Goal: Task Accomplishment & Management: Manage account settings

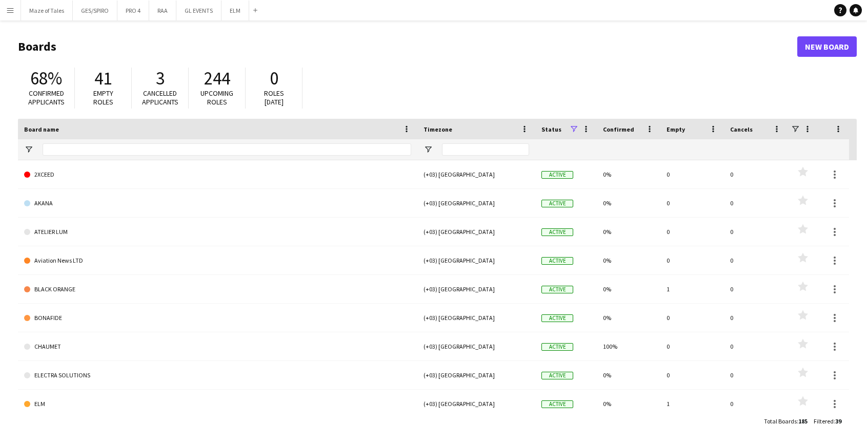
click at [6, 15] on button "Menu" at bounding box center [10, 10] width 21 height 21
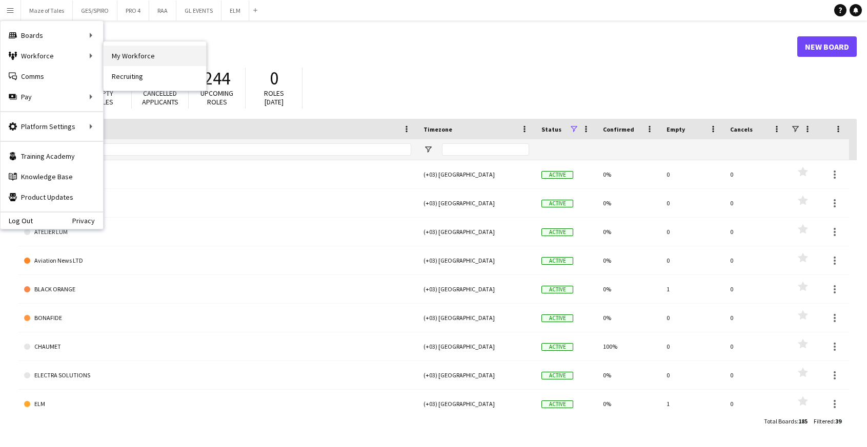
click at [158, 51] on link "My Workforce" at bounding box center [155, 56] width 103 height 21
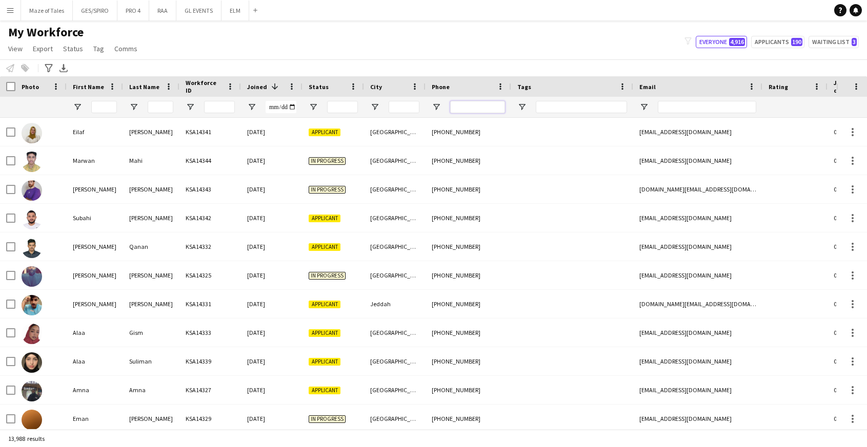
click at [482, 108] on input "Phone Filter Input" at bounding box center [477, 107] width 55 height 12
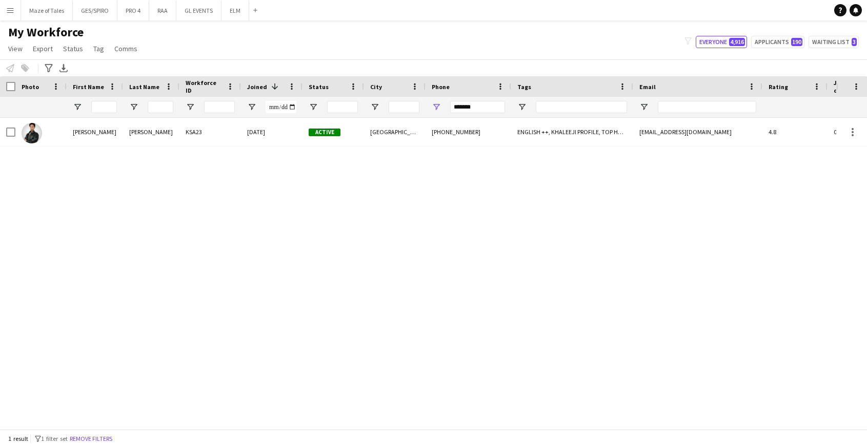
click at [460, 144] on div "[PHONE_NUMBER]" at bounding box center [468, 132] width 86 height 28
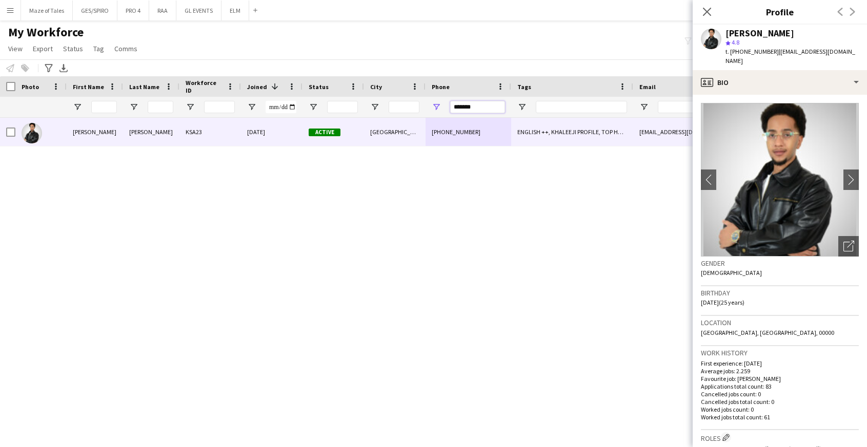
drag, startPoint x: 487, startPoint y: 110, endPoint x: 345, endPoint y: 109, distance: 141.5
click at [347, 110] on div at bounding box center [532, 107] width 1064 height 21
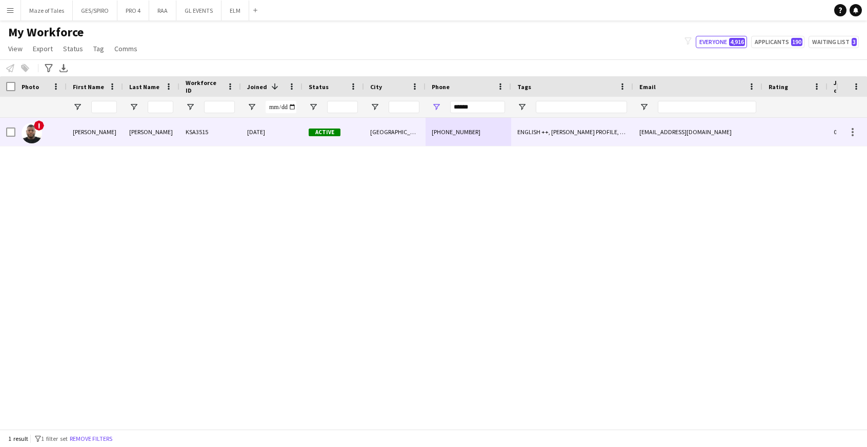
click at [197, 134] on div "KSA3515" at bounding box center [210, 132] width 62 height 28
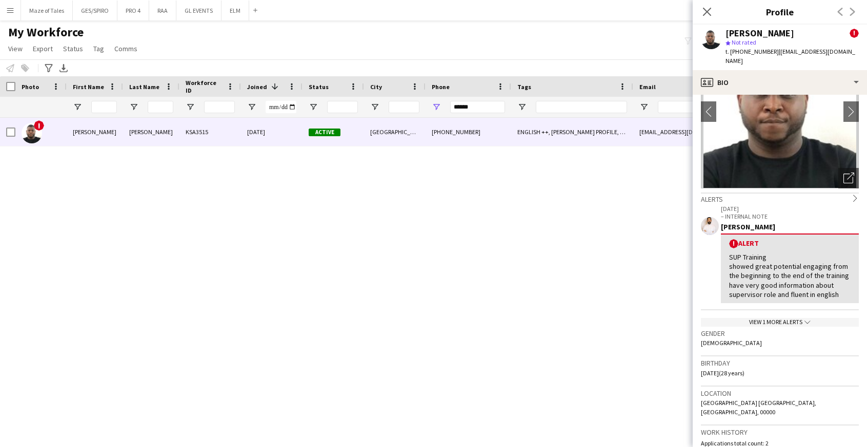
scroll to position [69, 0]
drag, startPoint x: 475, startPoint y: 106, endPoint x: 415, endPoint y: 107, distance: 60.0
click at [415, 107] on div at bounding box center [532, 107] width 1064 height 21
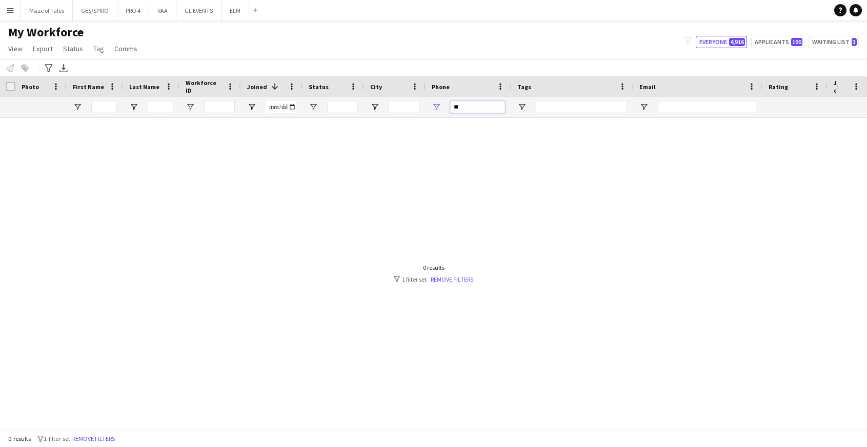
type input "*"
drag, startPoint x: 347, startPoint y: 12, endPoint x: 210, endPoint y: 0, distance: 137.4
click at [210, 1] on button "GL EVENTS Close" at bounding box center [198, 11] width 45 height 20
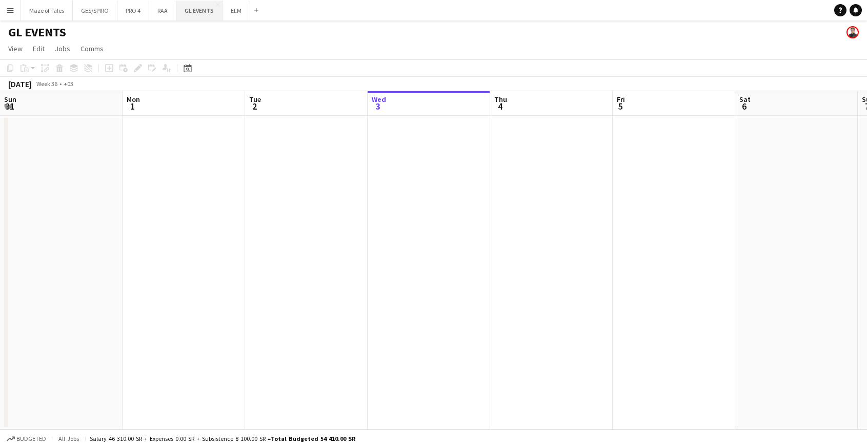
scroll to position [0, 245]
click at [14, 14] on button "Menu" at bounding box center [10, 10] width 21 height 21
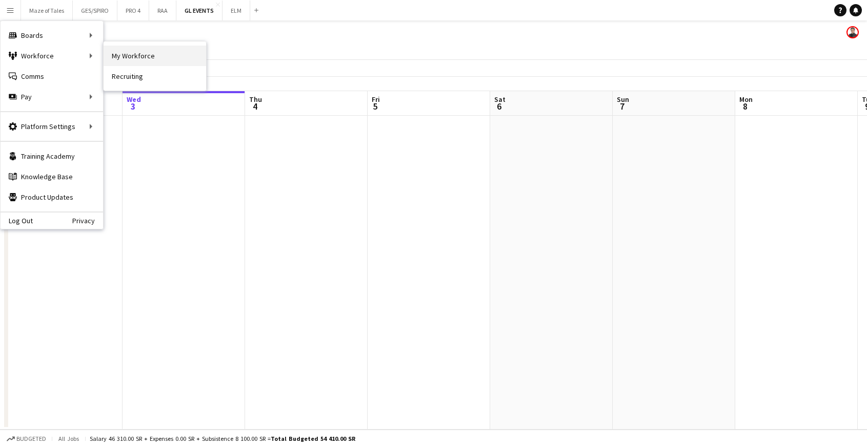
click at [138, 58] on link "My Workforce" at bounding box center [155, 56] width 103 height 21
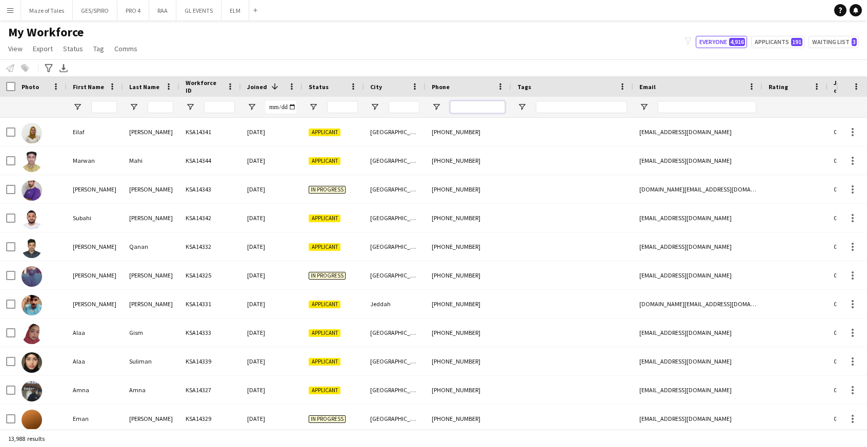
click at [473, 106] on input "Phone Filter Input" at bounding box center [477, 107] width 55 height 12
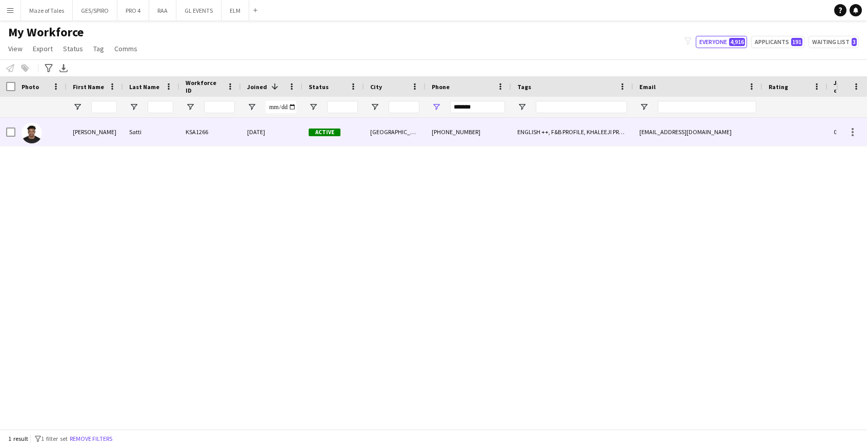
click at [424, 134] on div "[GEOGRAPHIC_DATA]" at bounding box center [395, 132] width 62 height 28
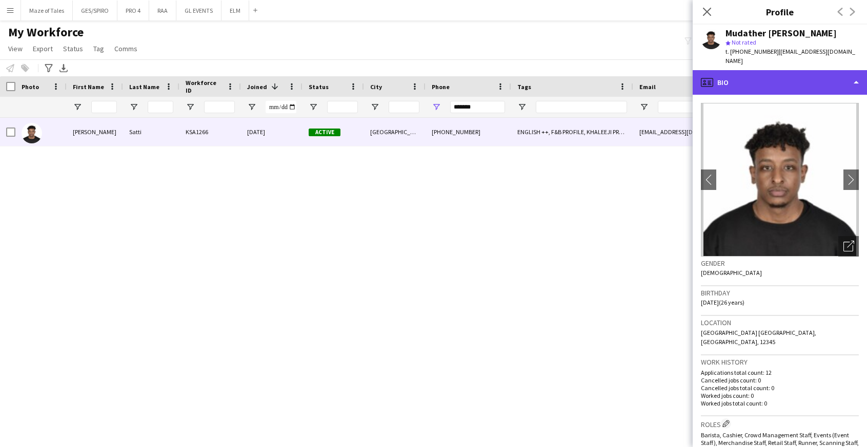
click at [771, 81] on div "profile Bio" at bounding box center [779, 82] width 174 height 25
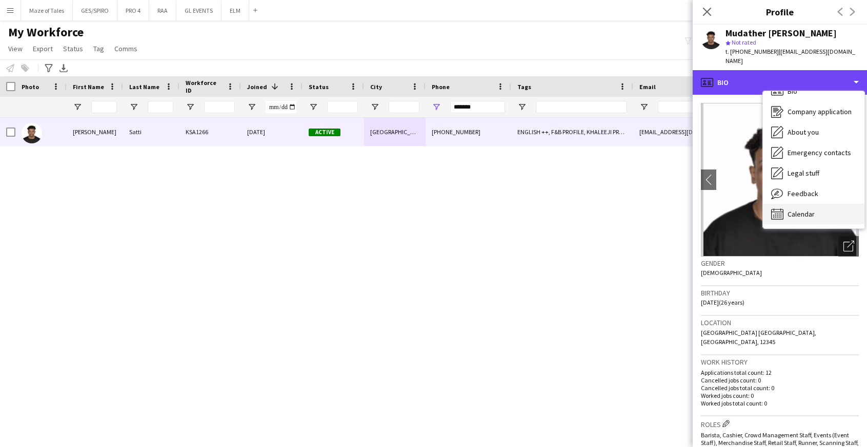
scroll to position [14, 0]
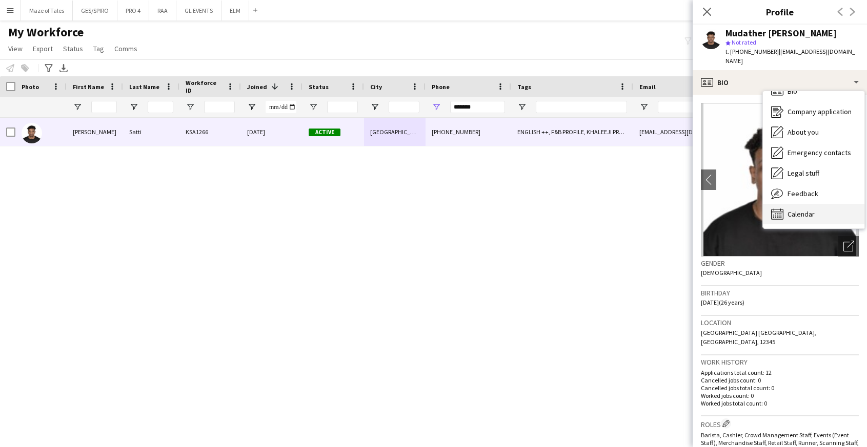
click at [820, 210] on div "Calendar Calendar" at bounding box center [813, 214] width 101 height 21
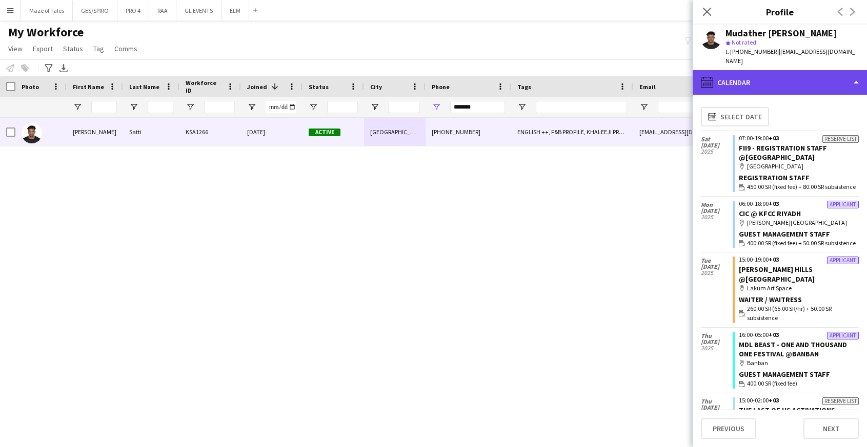
click at [795, 77] on div "calendar-full Calendar" at bounding box center [779, 82] width 174 height 25
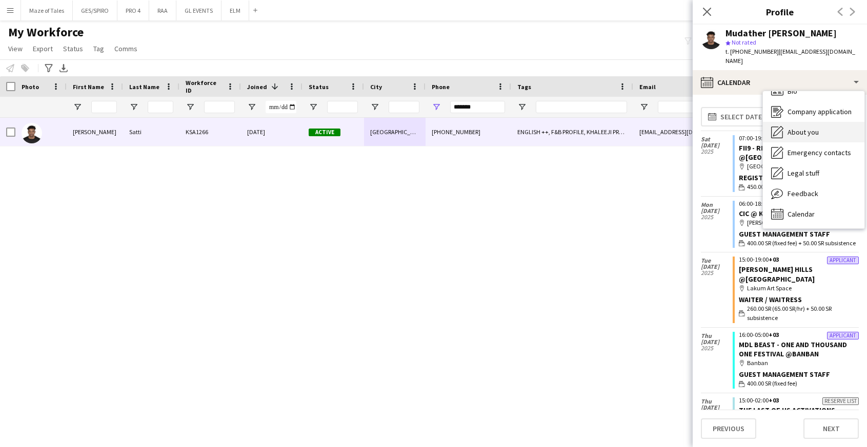
click at [810, 136] on span "About you" at bounding box center [802, 132] width 31 height 9
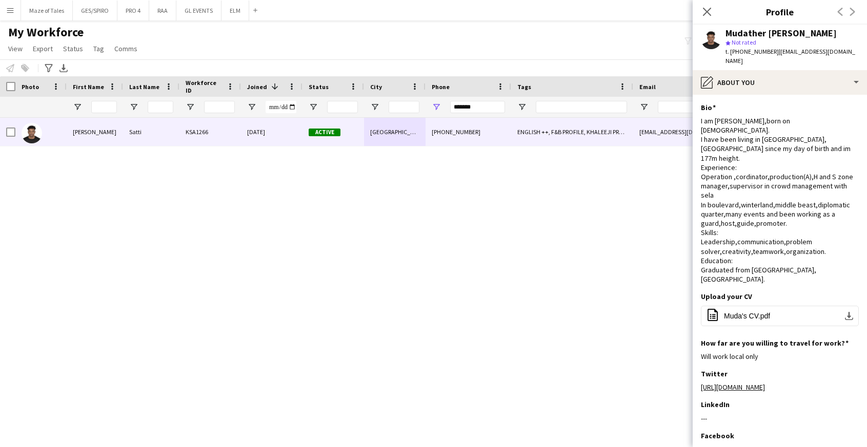
click at [783, 56] on div "t. [PHONE_NUMBER] | [EMAIL_ADDRESS][DOMAIN_NAME]" at bounding box center [791, 56] width 133 height 18
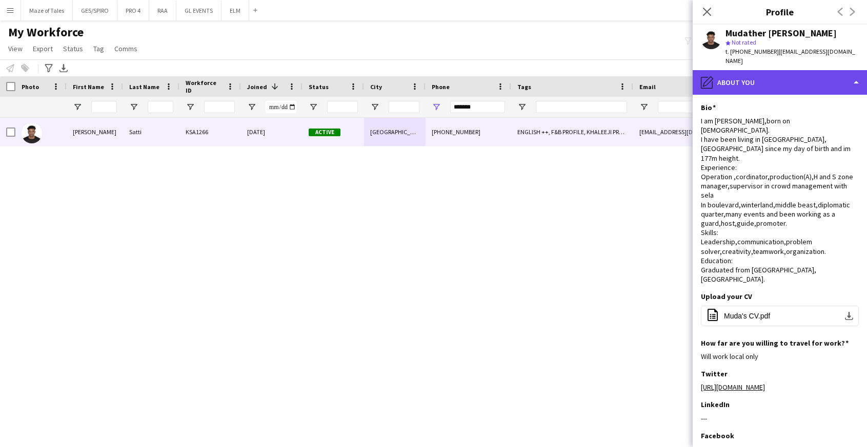
click at [782, 77] on div "pencil4 About you" at bounding box center [779, 82] width 174 height 25
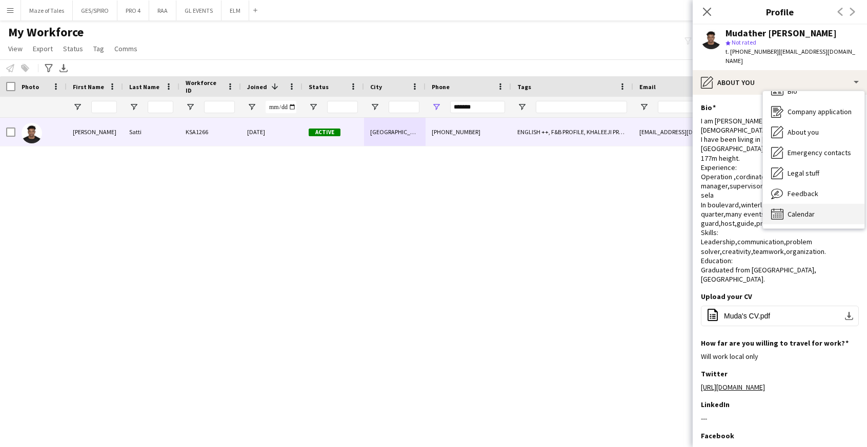
scroll to position [15, 0]
click at [816, 213] on div "Calendar Calendar" at bounding box center [813, 214] width 101 height 21
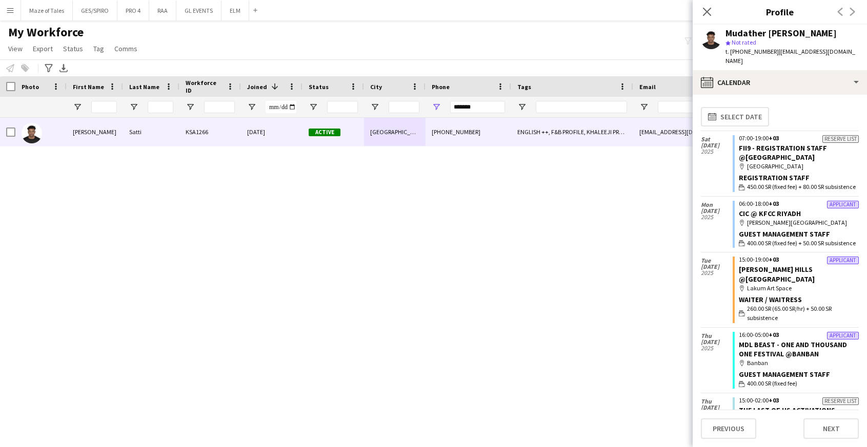
scroll to position [0, 0]
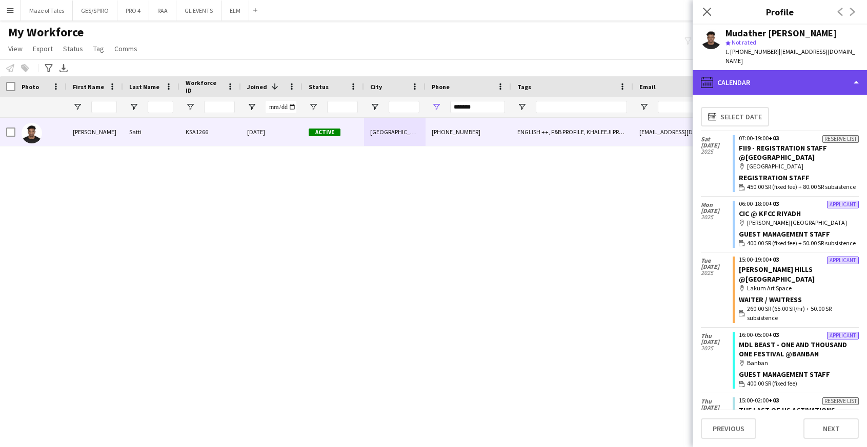
click at [758, 83] on div "calendar-full Calendar" at bounding box center [779, 82] width 174 height 25
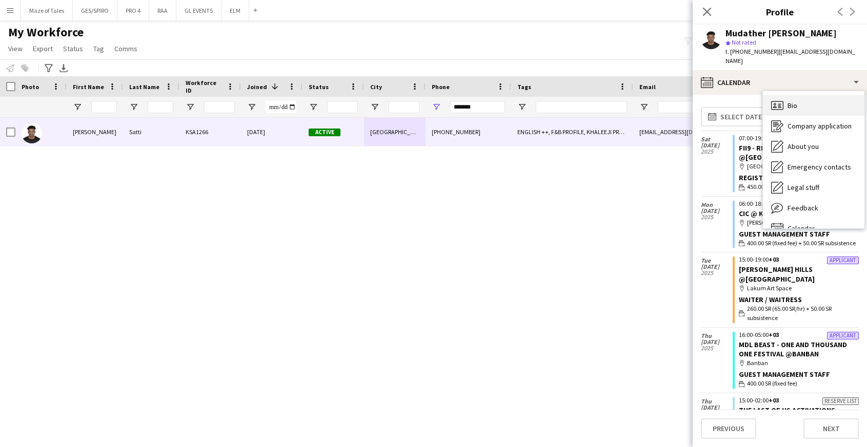
click at [802, 105] on div "Bio Bio" at bounding box center [813, 105] width 101 height 21
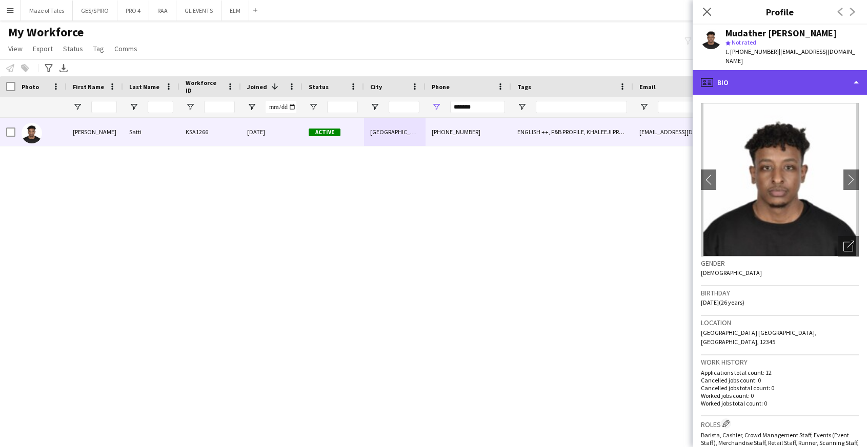
click at [770, 74] on div "profile Bio" at bounding box center [779, 82] width 174 height 25
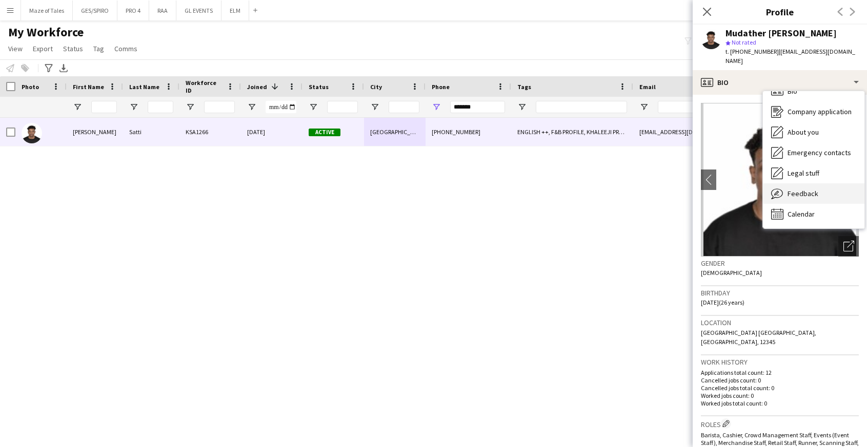
scroll to position [14, 0]
click at [805, 186] on div "Feedback Feedback" at bounding box center [813, 193] width 101 height 21
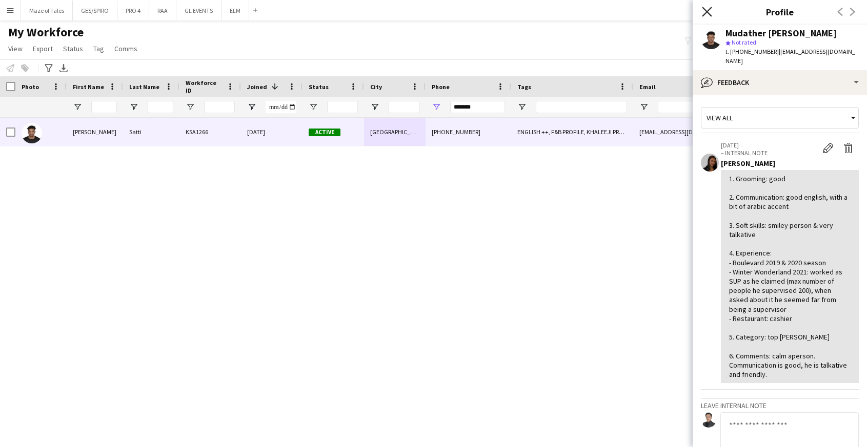
click at [707, 14] on icon "Close pop-in" at bounding box center [707, 12] width 10 height 10
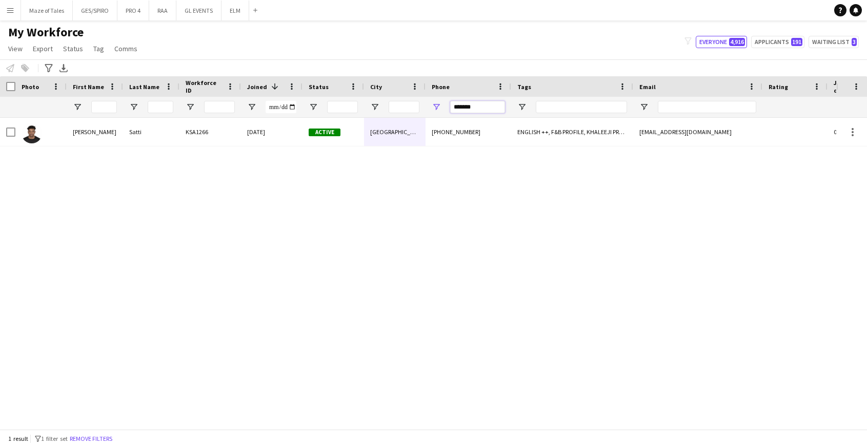
drag, startPoint x: 494, startPoint y: 105, endPoint x: 411, endPoint y: 106, distance: 82.5
click at [413, 106] on div at bounding box center [532, 107] width 1064 height 21
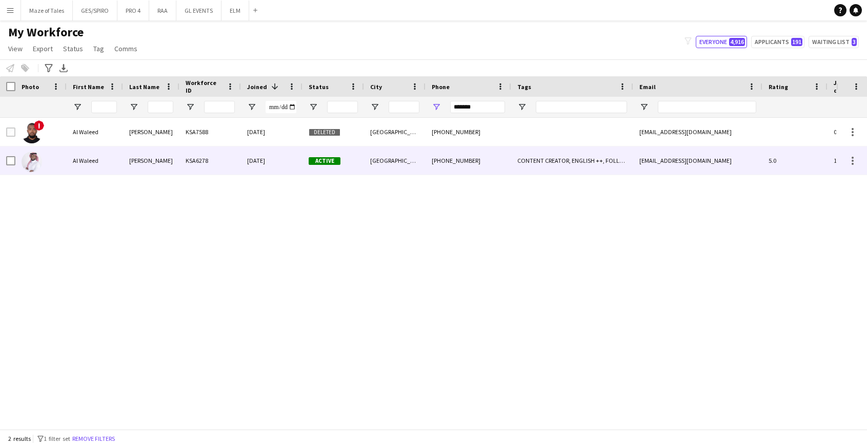
click at [364, 170] on div "[GEOGRAPHIC_DATA]" at bounding box center [395, 161] width 62 height 28
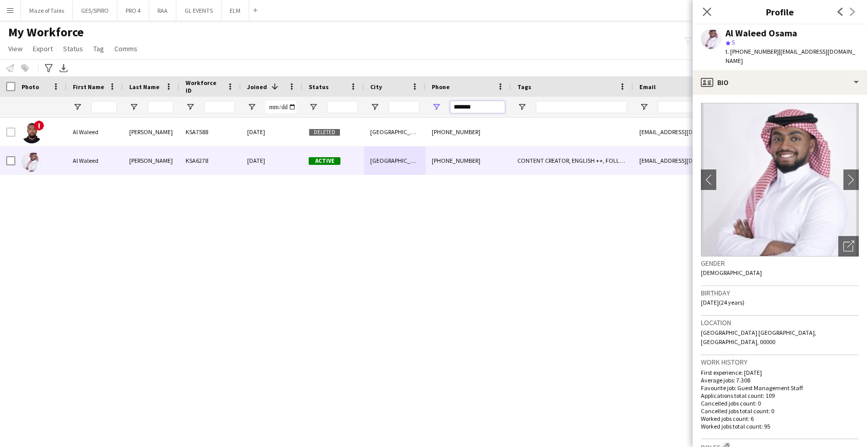
drag, startPoint x: 500, startPoint y: 111, endPoint x: 394, endPoint y: 111, distance: 105.6
click at [394, 111] on div at bounding box center [532, 107] width 1064 height 21
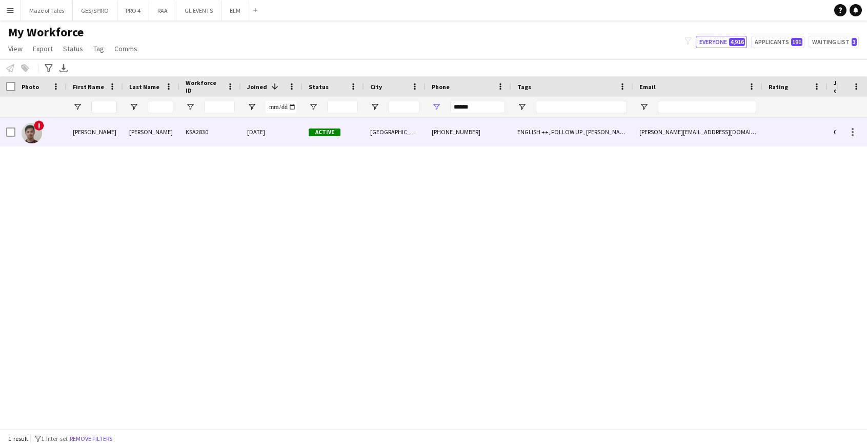
click at [305, 139] on div "Active" at bounding box center [333, 132] width 62 height 28
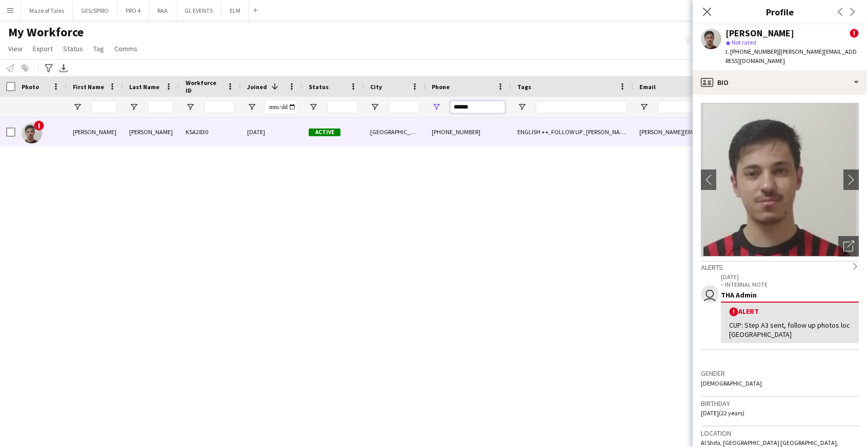
click at [488, 107] on input "******" at bounding box center [477, 107] width 55 height 12
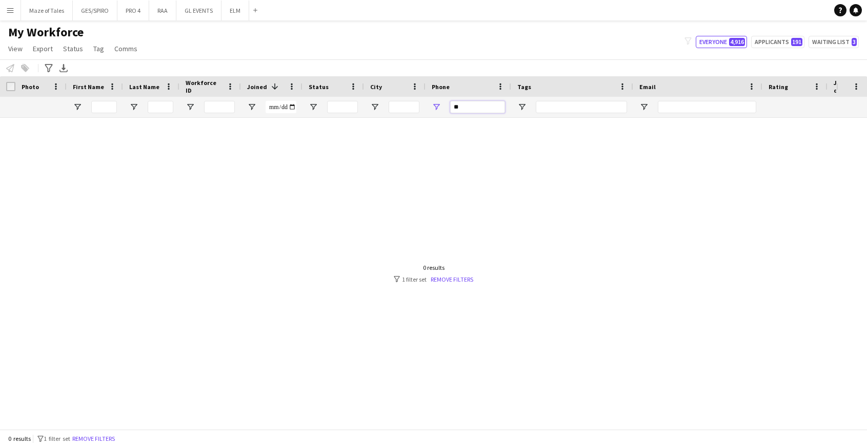
type input "*"
drag, startPoint x: 116, startPoint y: 99, endPoint x: 104, endPoint y: 106, distance: 14.2
click at [116, 99] on div at bounding box center [104, 107] width 26 height 21
click at [104, 106] on input "First Name Filter Input" at bounding box center [104, 107] width 26 height 12
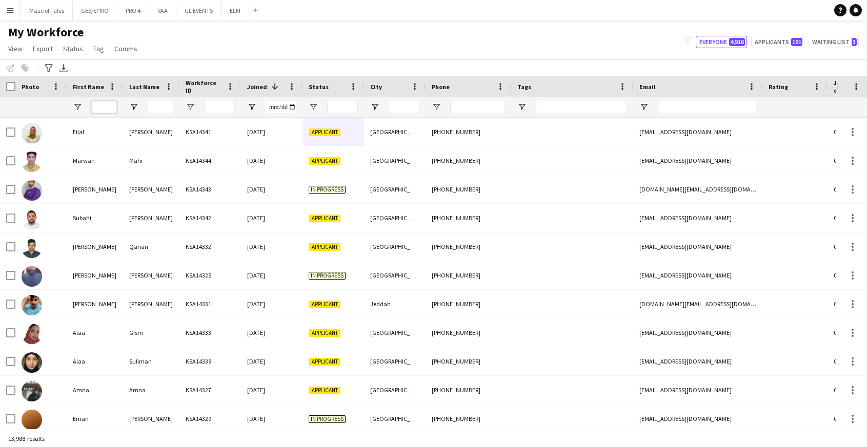
click at [104, 107] on input "First Name Filter Input" at bounding box center [104, 107] width 26 height 12
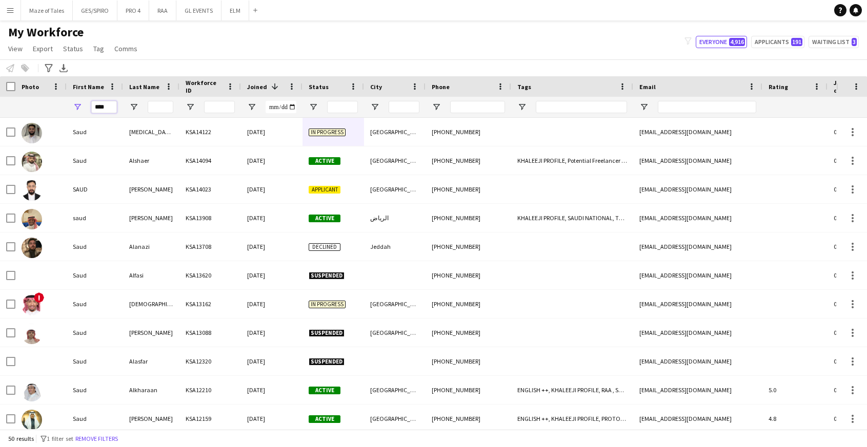
type input "****"
click at [154, 104] on input "Last Name Filter Input" at bounding box center [161, 107] width 26 height 12
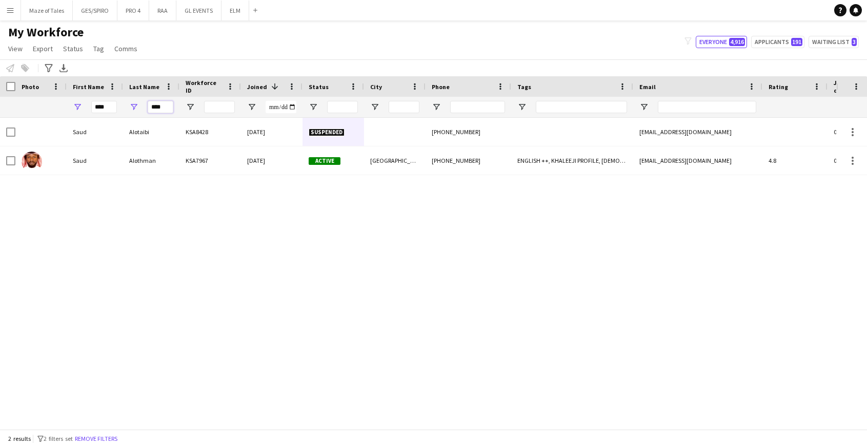
type input "****"
click at [82, 193] on div "[PERSON_NAME] KSA8428 [DATE] Suspended [PHONE_NUMBER] [EMAIL_ADDRESS][DOMAIN_NA…" at bounding box center [418, 274] width 836 height 312
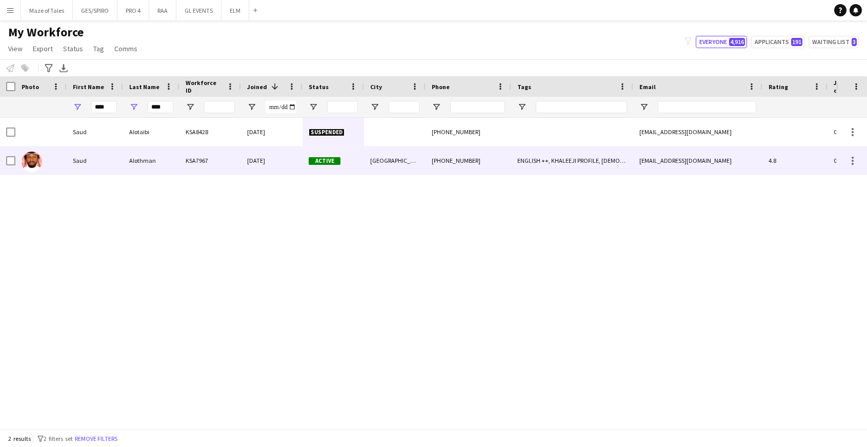
click at [114, 151] on div "Saud" at bounding box center [95, 161] width 56 height 28
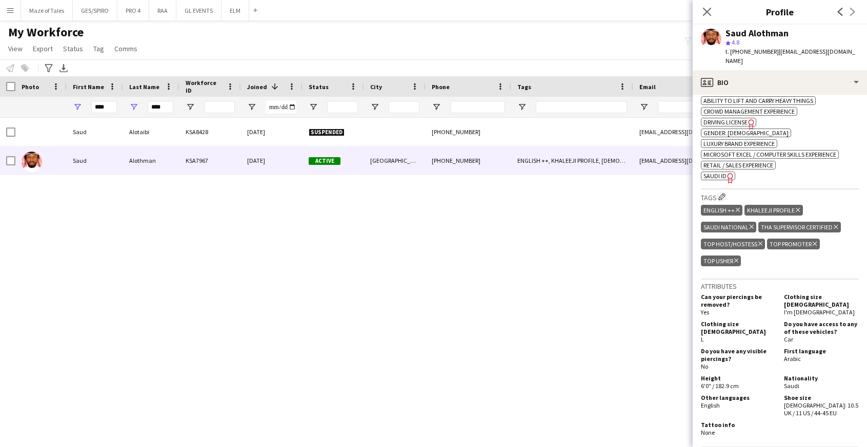
scroll to position [408, 0]
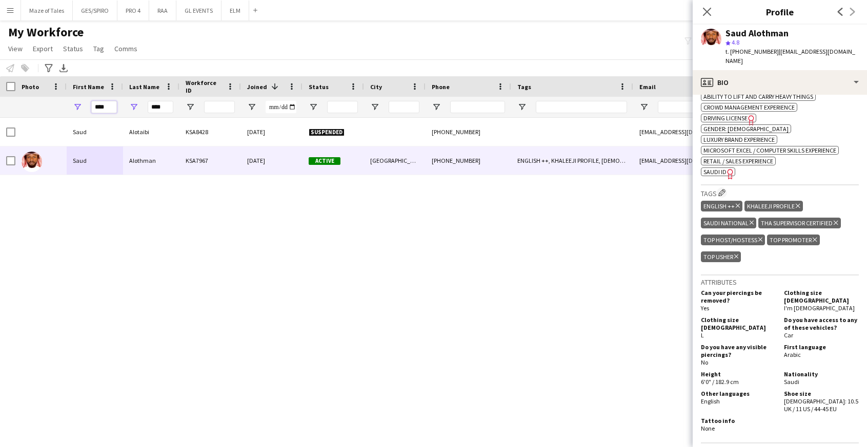
drag, startPoint x: 114, startPoint y: 105, endPoint x: 66, endPoint y: 105, distance: 48.2
click at [66, 105] on div "**** ****" at bounding box center [532, 107] width 1064 height 21
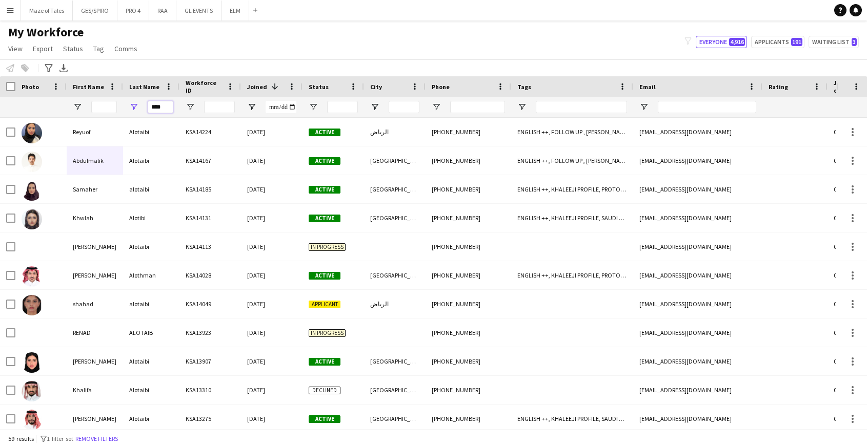
drag, startPoint x: 169, startPoint y: 104, endPoint x: 100, endPoint y: 104, distance: 68.7
click at [100, 104] on div "****" at bounding box center [532, 107] width 1064 height 21
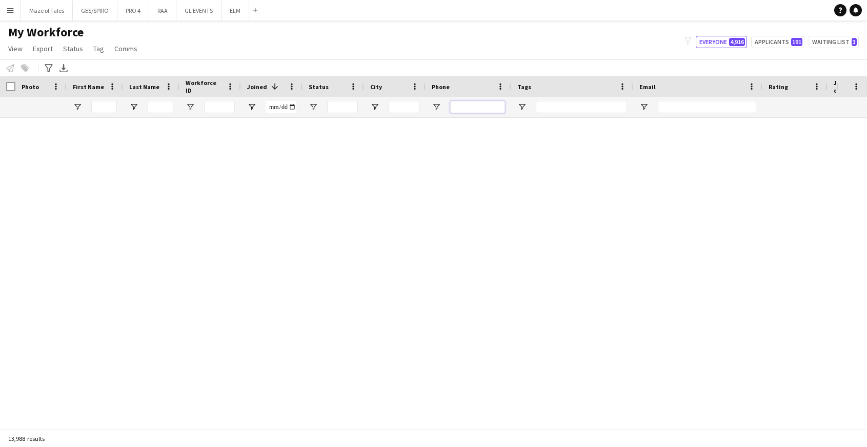
click at [477, 109] on input "Phone Filter Input" at bounding box center [477, 107] width 55 height 12
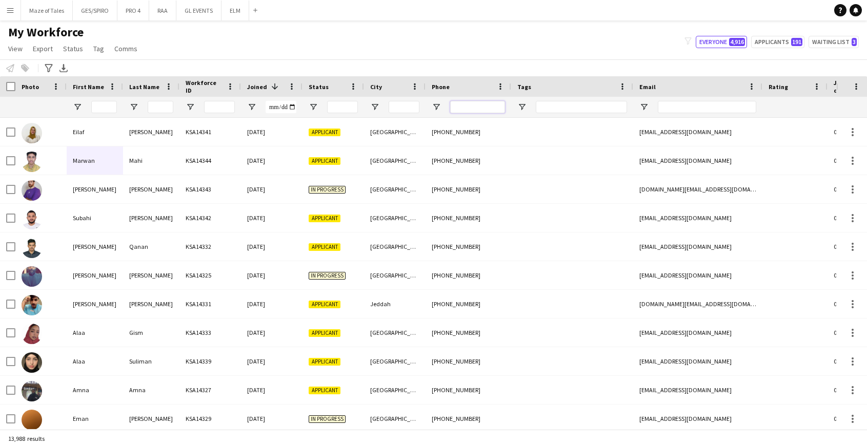
click at [477, 108] on input "Phone Filter Input" at bounding box center [477, 107] width 55 height 12
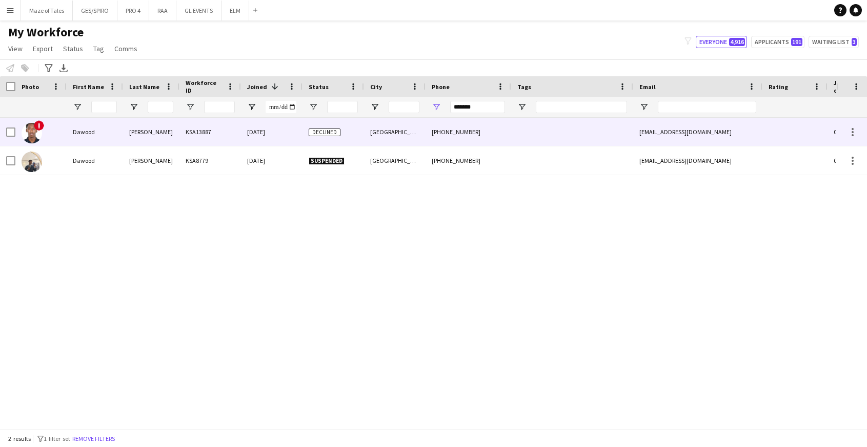
click at [339, 139] on div "Declined" at bounding box center [333, 132] width 62 height 28
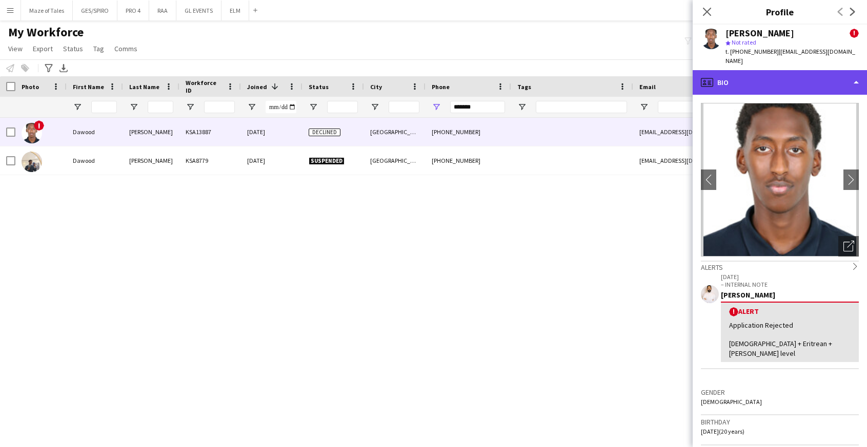
click at [772, 79] on div "profile Bio" at bounding box center [779, 82] width 174 height 25
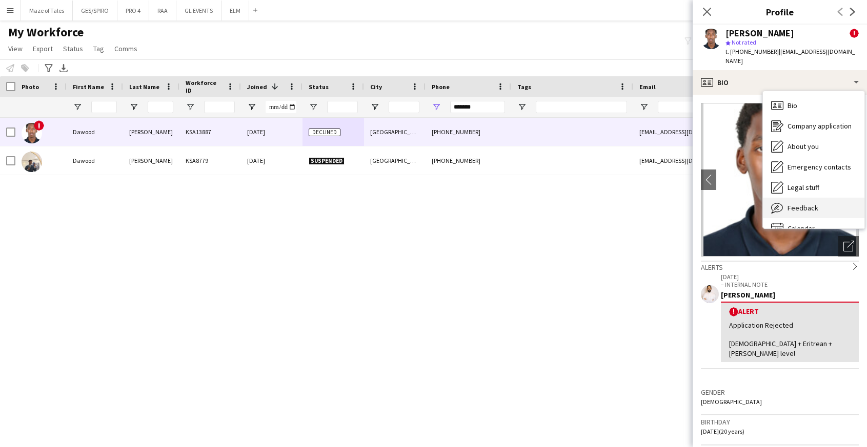
click at [832, 208] on div "Feedback Feedback" at bounding box center [813, 208] width 101 height 21
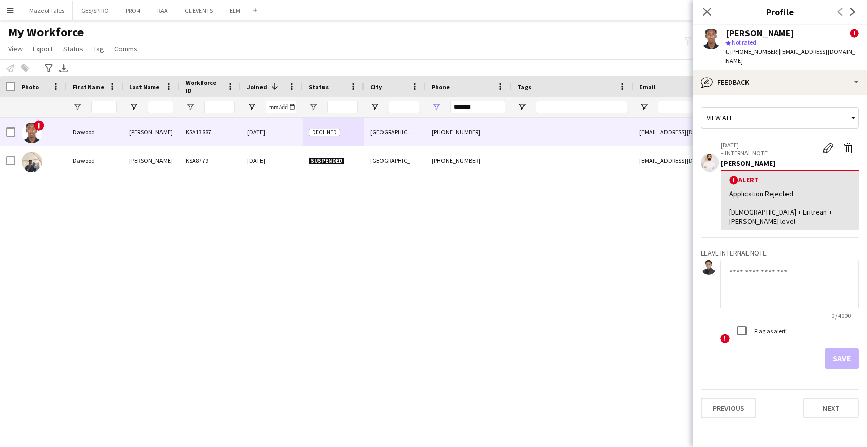
scroll to position [0, 0]
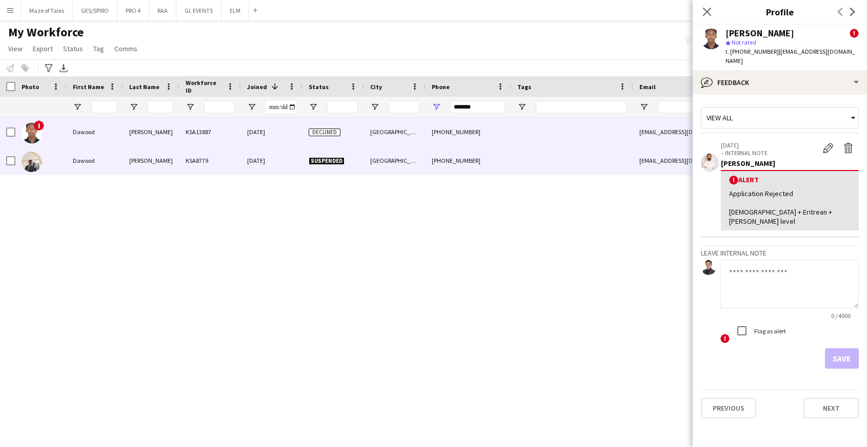
click at [477, 172] on div "[PHONE_NUMBER]" at bounding box center [468, 161] width 86 height 28
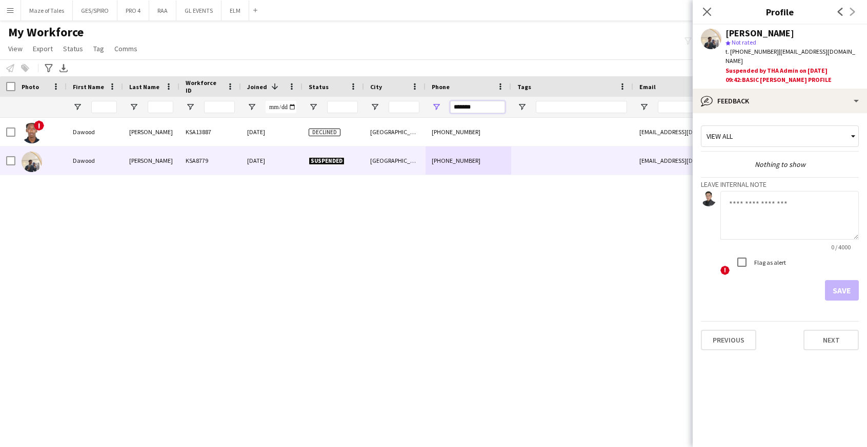
drag, startPoint x: 493, startPoint y: 107, endPoint x: 391, endPoint y: 105, distance: 102.0
click at [393, 105] on div at bounding box center [532, 107] width 1064 height 21
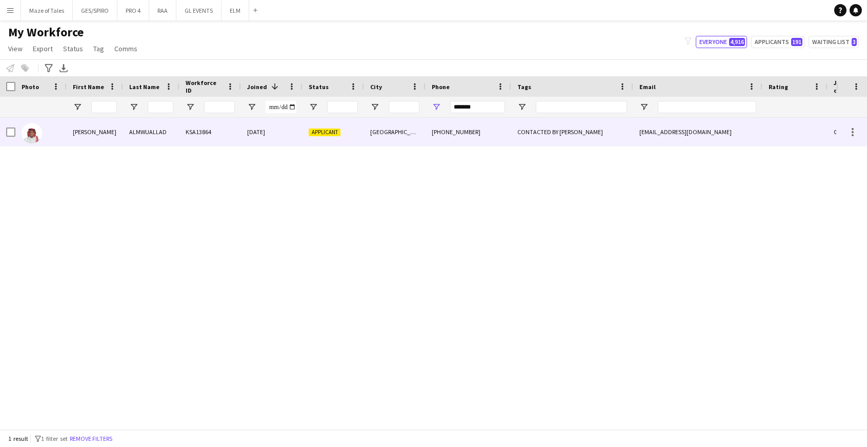
click at [409, 134] on div "[GEOGRAPHIC_DATA]" at bounding box center [395, 132] width 62 height 28
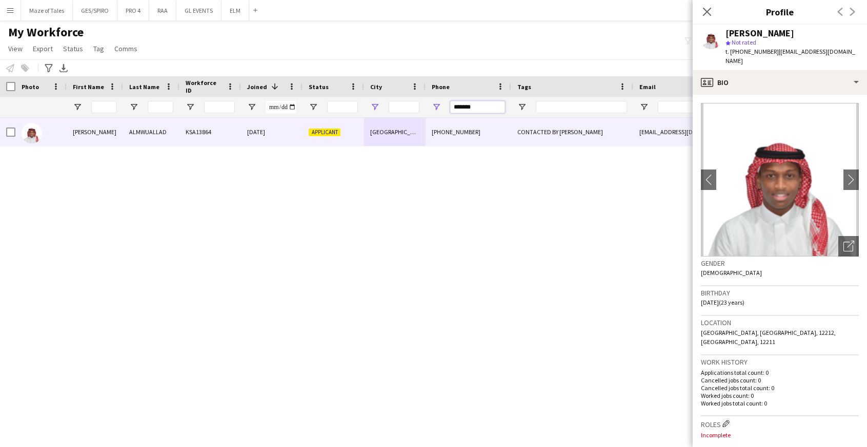
drag, startPoint x: 494, startPoint y: 110, endPoint x: 377, endPoint y: 109, distance: 116.3
click at [377, 109] on div at bounding box center [532, 107] width 1064 height 21
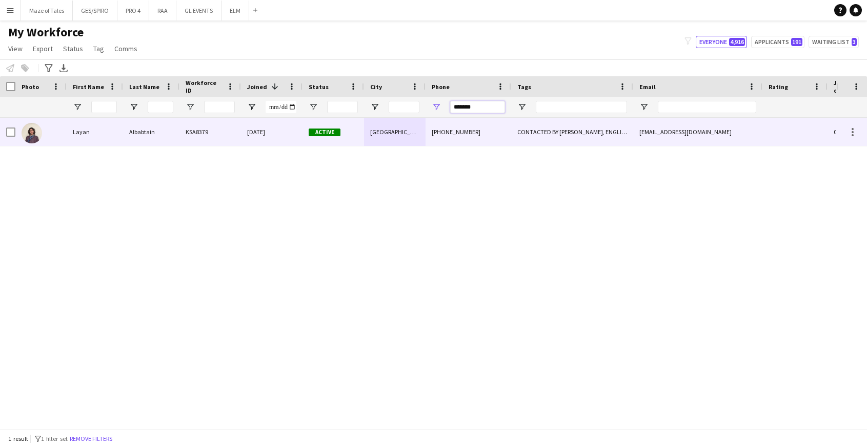
type input "*******"
click at [279, 130] on div "[DATE]" at bounding box center [272, 132] width 62 height 28
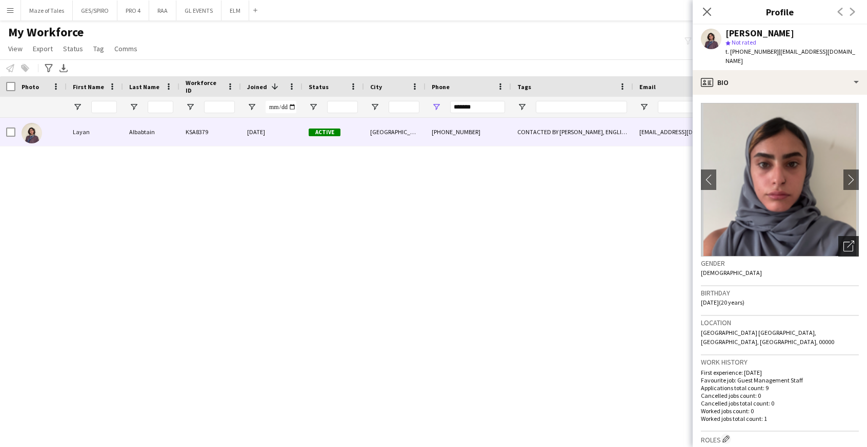
click at [853, 241] on icon "Open photos pop-in" at bounding box center [848, 246] width 11 height 11
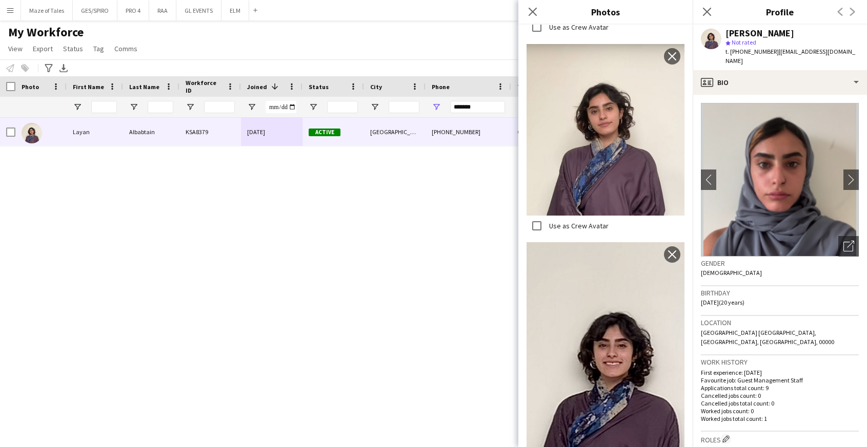
scroll to position [511, 0]
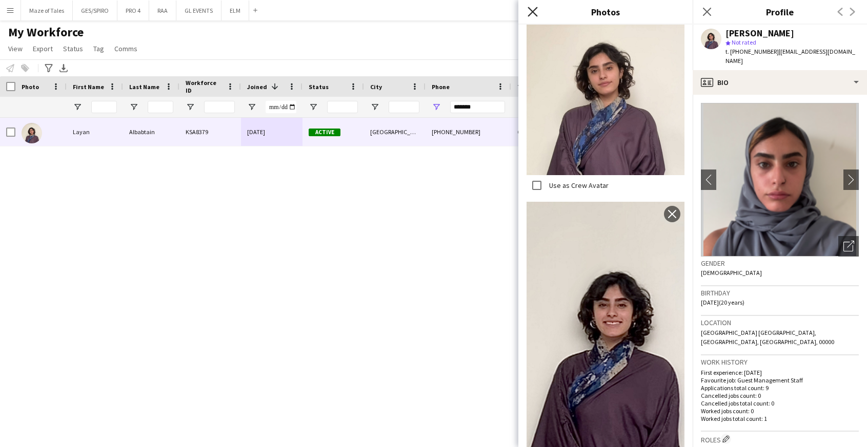
click at [529, 10] on icon "Close pop-in" at bounding box center [532, 12] width 10 height 10
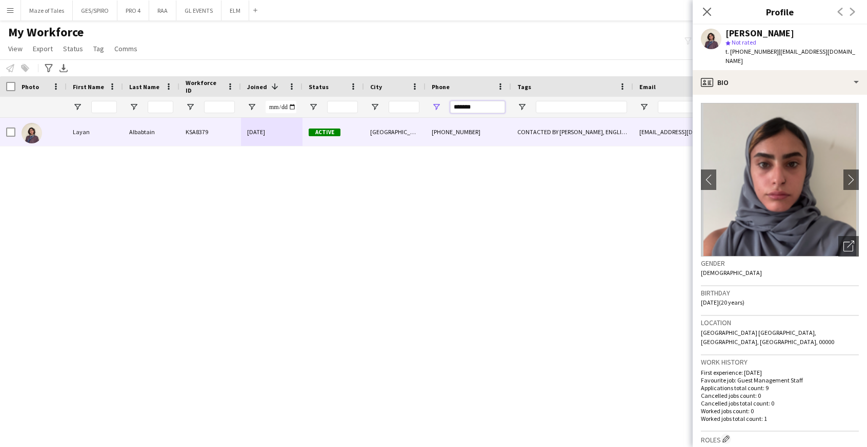
drag, startPoint x: 489, startPoint y: 104, endPoint x: 423, endPoint y: 104, distance: 66.1
click at [424, 104] on div at bounding box center [532, 107] width 1064 height 21
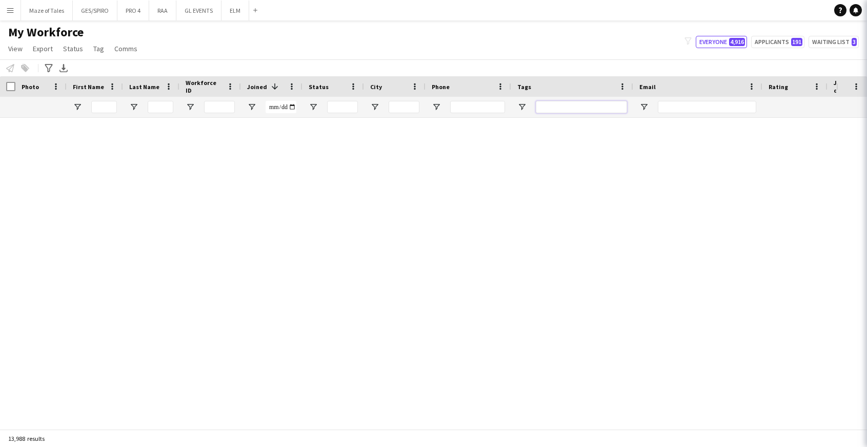
drag, startPoint x: 595, startPoint y: 106, endPoint x: 640, endPoint y: 84, distance: 50.0
click at [595, 106] on input "Tags Filter Input" at bounding box center [581, 107] width 91 height 12
click at [703, 12] on body "Menu Boards Boards Boards All jobs Status Workforce Workforce My Workforce Recr…" at bounding box center [433, 223] width 867 height 447
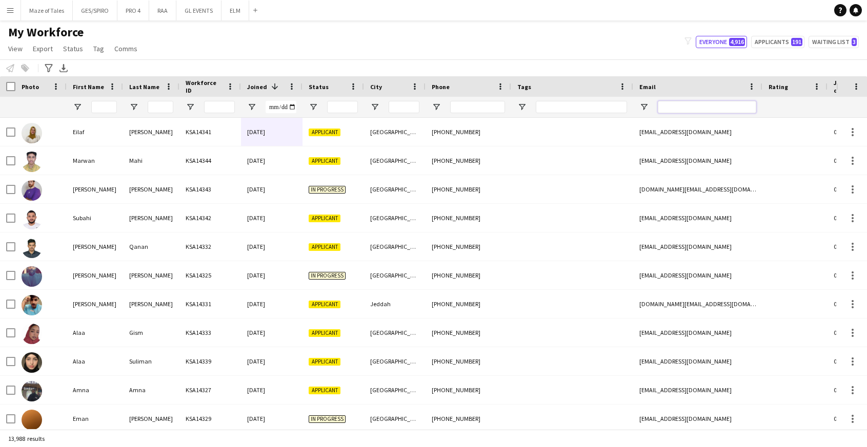
click at [669, 111] on input "Email Filter Input" at bounding box center [707, 107] width 98 height 12
paste input "**********"
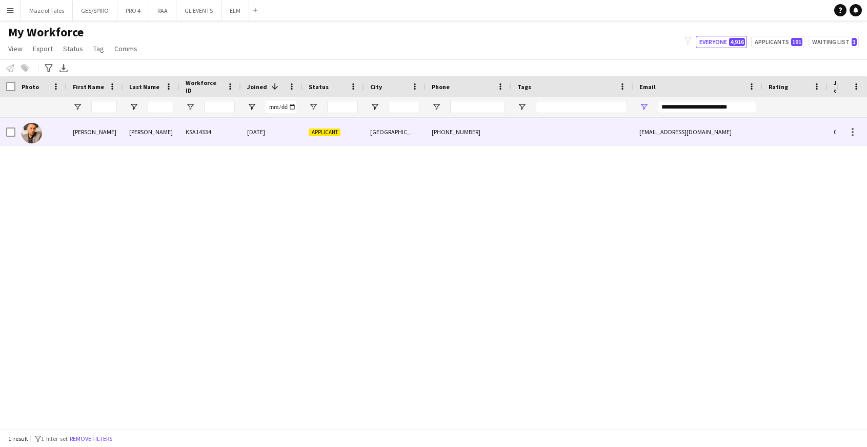
click at [433, 145] on div "[PHONE_NUMBER]" at bounding box center [468, 132] width 86 height 28
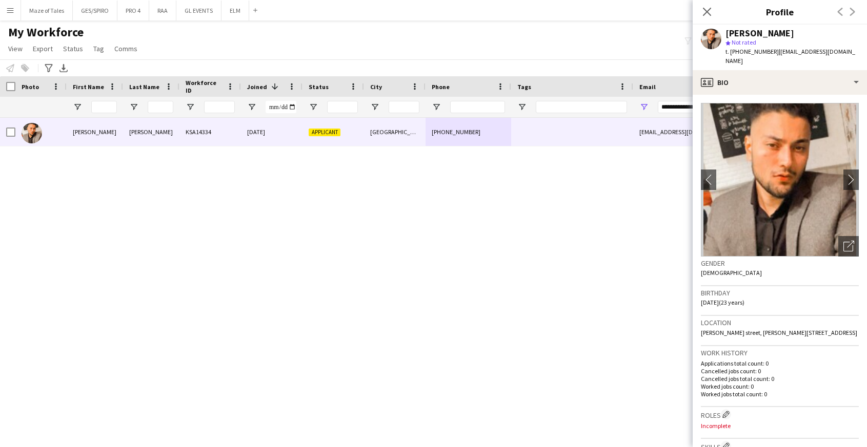
click at [686, 114] on div "**********" at bounding box center [707, 107] width 98 height 21
click at [686, 109] on input "**********" at bounding box center [707, 107] width 98 height 12
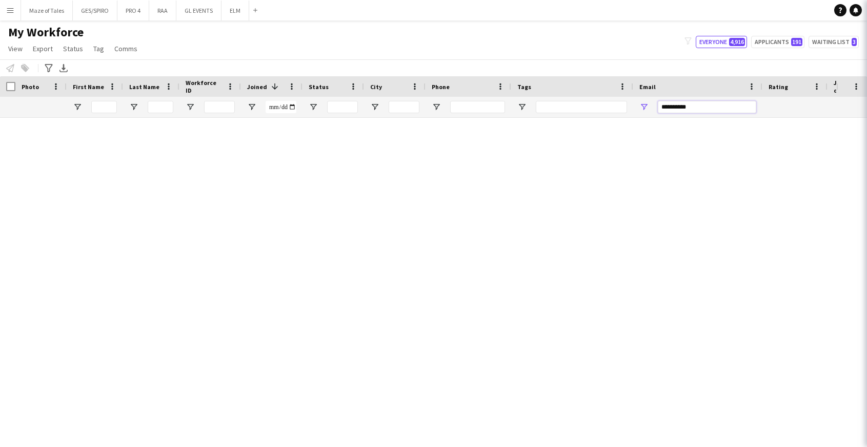
click at [686, 108] on input "**********" at bounding box center [707, 107] width 98 height 12
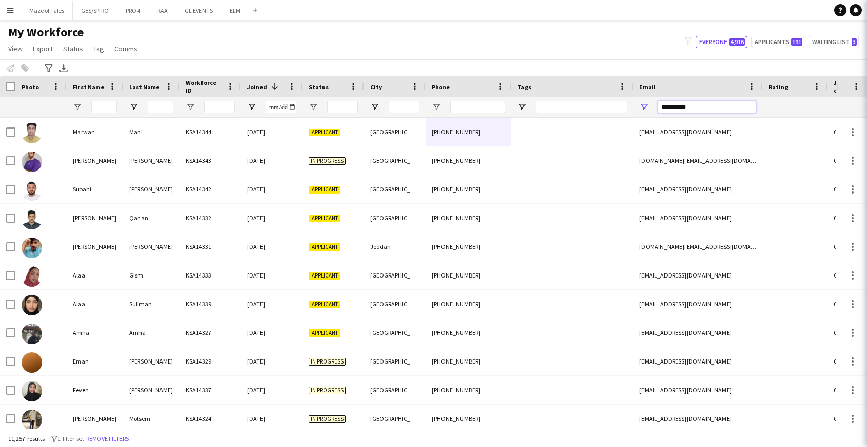
click at [686, 108] on input "**********" at bounding box center [707, 107] width 98 height 12
drag, startPoint x: 686, startPoint y: 108, endPoint x: 699, endPoint y: 9, distance: 100.3
click at [686, 108] on input "**********" at bounding box center [707, 107] width 98 height 12
click at [681, 108] on input "**********" at bounding box center [707, 107] width 98 height 12
click at [684, 109] on input "**********" at bounding box center [707, 107] width 98 height 12
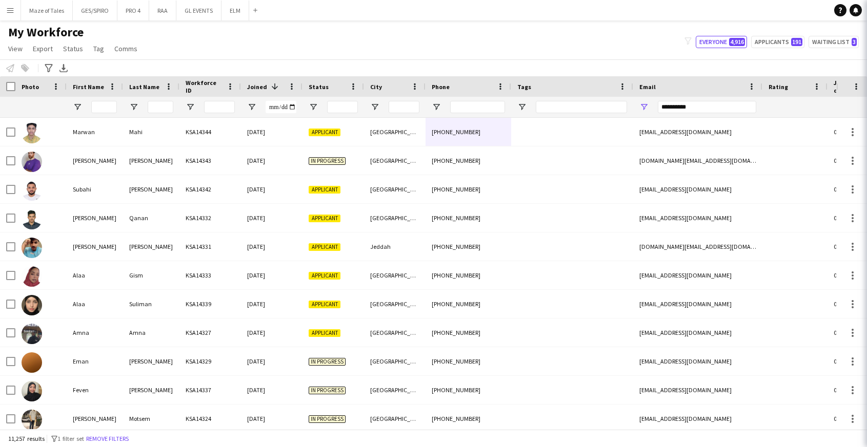
click at [713, 16] on body "Menu Boards Boards Boards All jobs Status Workforce Workforce My Workforce Recr…" at bounding box center [433, 223] width 867 height 447
click at [711, 111] on input "**********" at bounding box center [707, 107] width 98 height 12
click at [711, 110] on input "**********" at bounding box center [707, 107] width 98 height 12
click at [712, 110] on input "**********" at bounding box center [707, 107] width 98 height 12
type input "*"
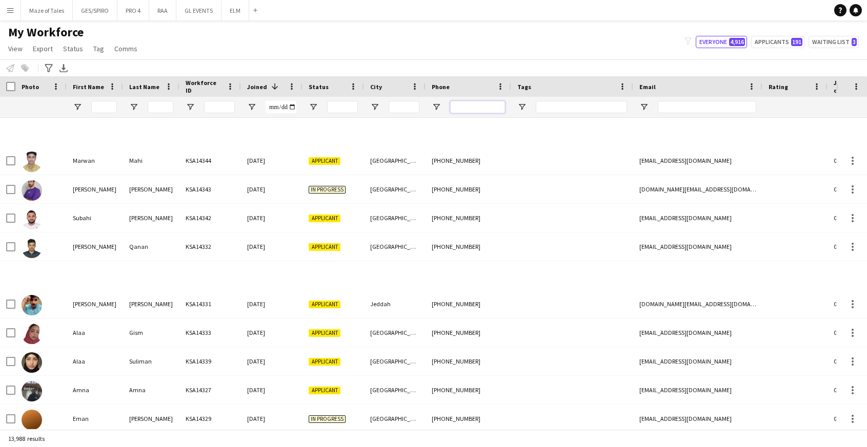
click at [478, 112] on input "Phone Filter Input" at bounding box center [477, 107] width 55 height 12
click at [477, 107] on input "Phone Filter Input" at bounding box center [477, 107] width 55 height 12
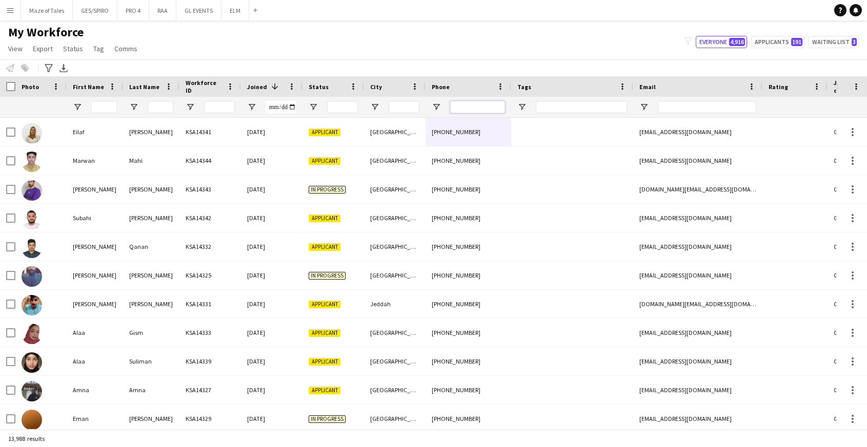
click at [477, 107] on input "Phone Filter Input" at bounding box center [477, 107] width 55 height 12
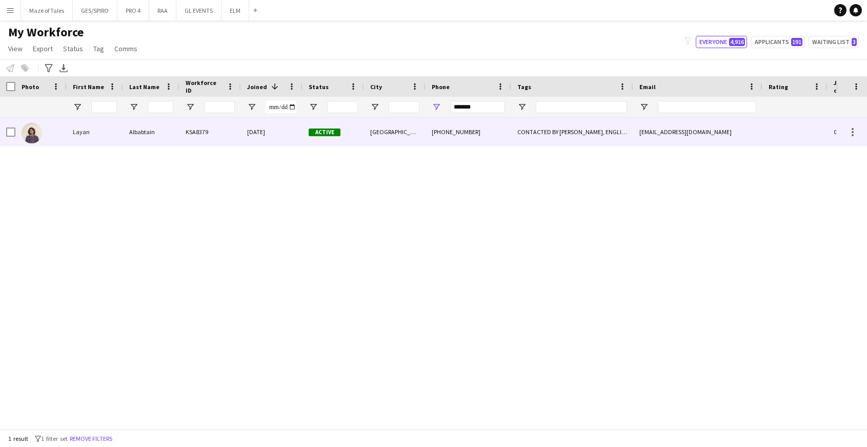
click at [527, 135] on div "CONTACTED BY [PERSON_NAME], ENGLISH ++, KHALEEJI PROFILE, [DEMOGRAPHIC_DATA] NA…" at bounding box center [572, 132] width 122 height 28
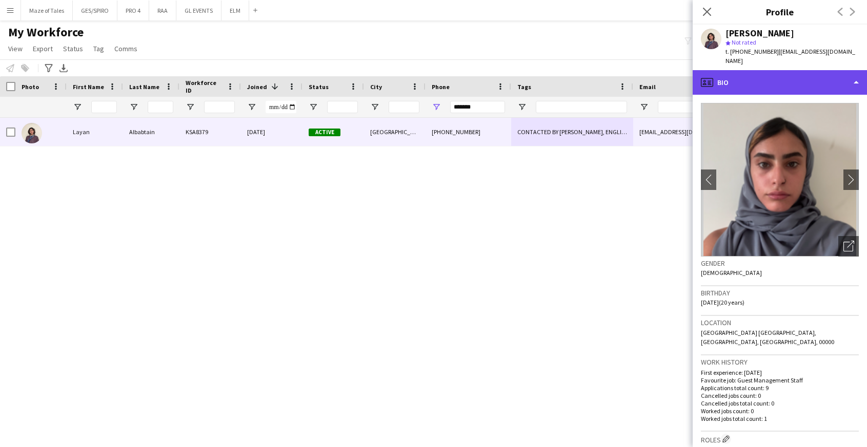
click at [788, 74] on div "profile Bio" at bounding box center [779, 82] width 174 height 25
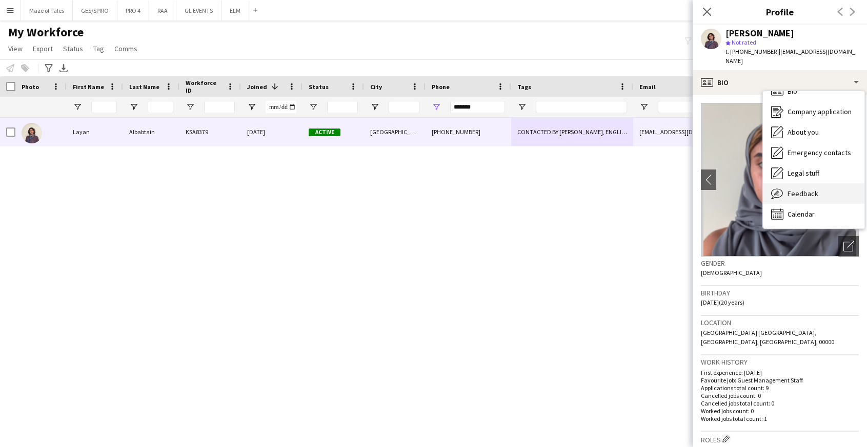
scroll to position [14, 0]
click at [807, 183] on div "Feedback Feedback" at bounding box center [813, 193] width 101 height 21
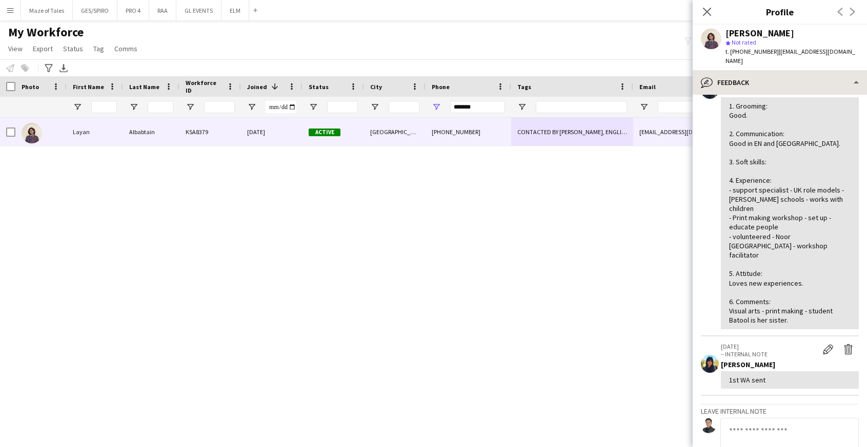
scroll to position [77, 0]
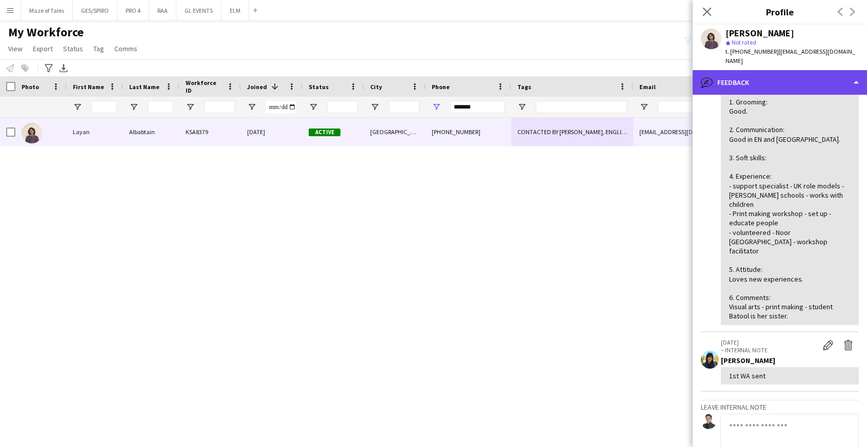
click at [809, 77] on div "bubble-pencil Feedback" at bounding box center [779, 82] width 174 height 25
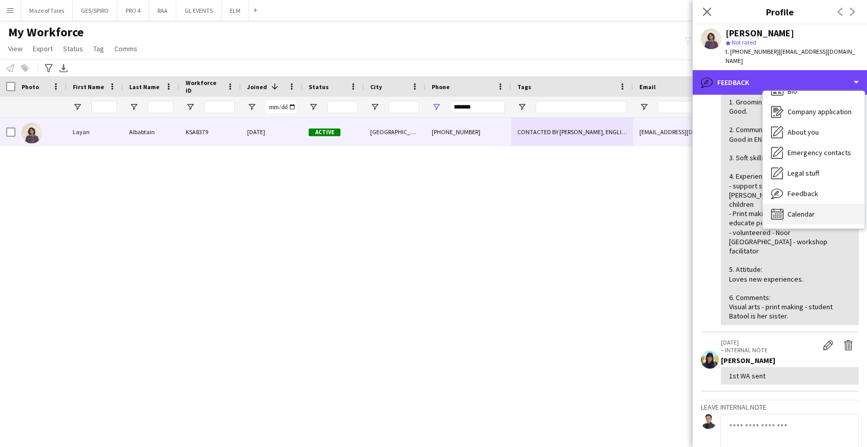
scroll to position [0, 0]
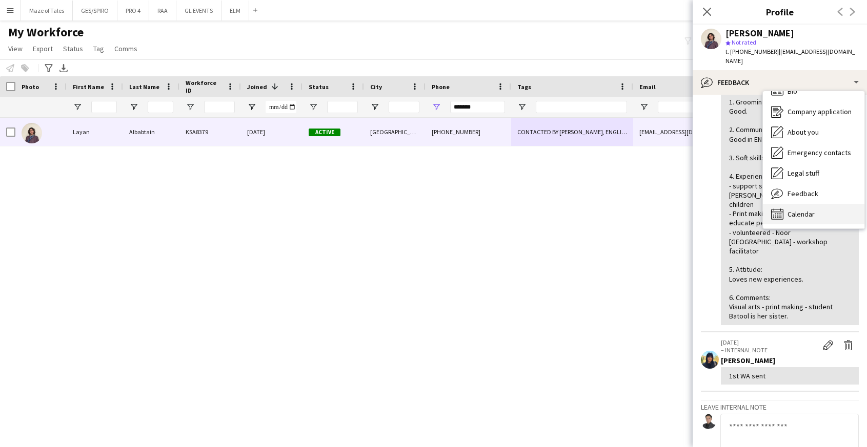
click at [830, 204] on div "Calendar Calendar" at bounding box center [813, 214] width 101 height 21
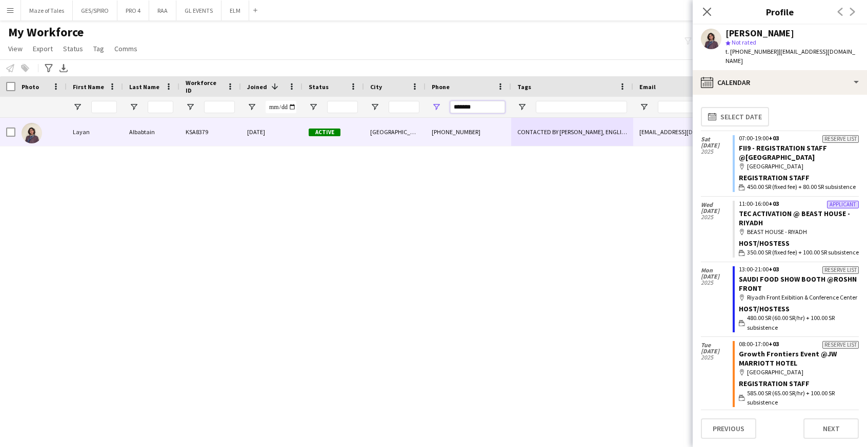
drag, startPoint x: 491, startPoint y: 106, endPoint x: 357, endPoint y: 92, distance: 135.1
click at [357, 92] on div "Workforce Details Photo First Name 1" at bounding box center [532, 97] width 1064 height 42
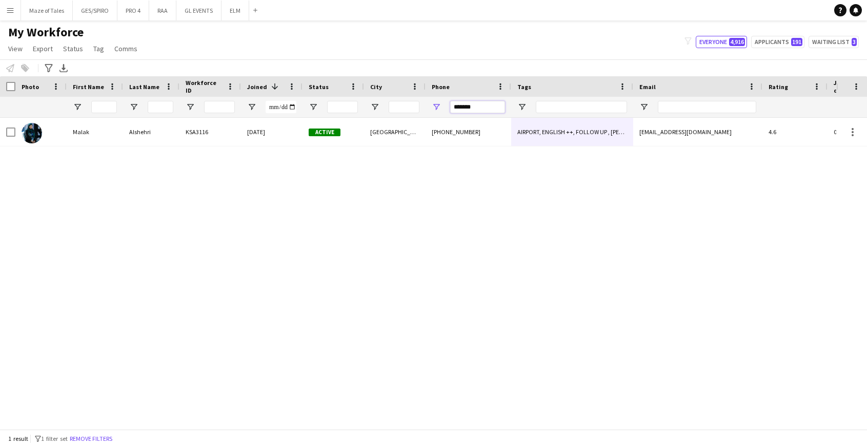
type input "*******"
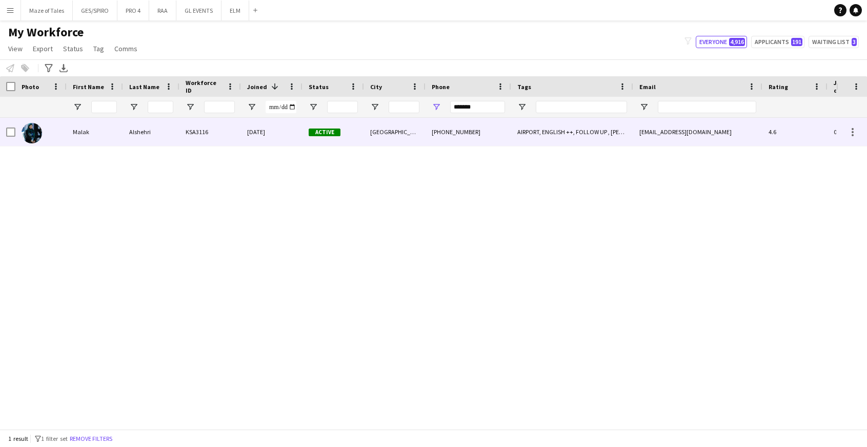
click at [286, 140] on div "[DATE]" at bounding box center [272, 132] width 62 height 28
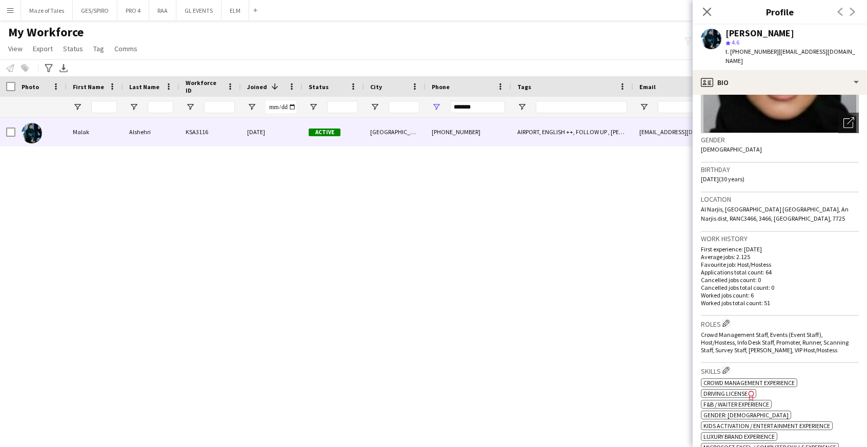
scroll to position [121, 0]
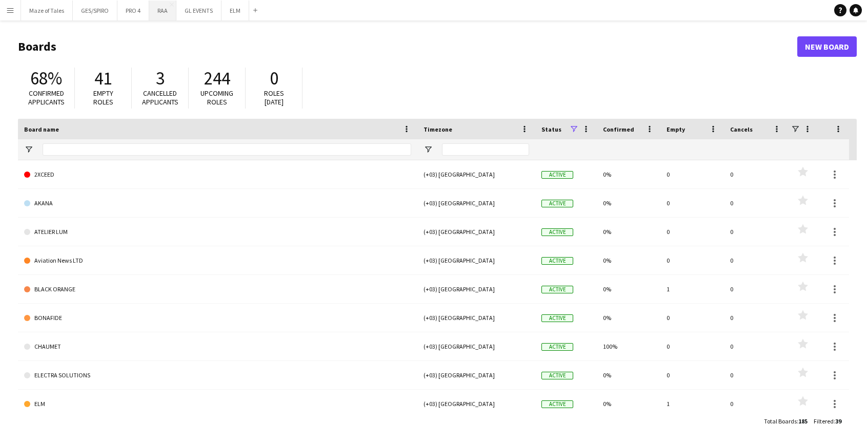
click at [168, 14] on button "RAA Close" at bounding box center [162, 11] width 27 height 20
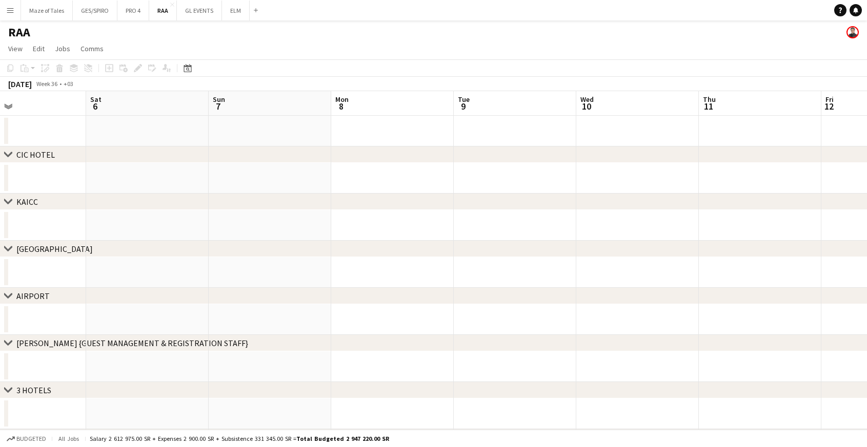
scroll to position [0, 443]
click at [480, 189] on app-date-cell at bounding box center [476, 178] width 122 height 31
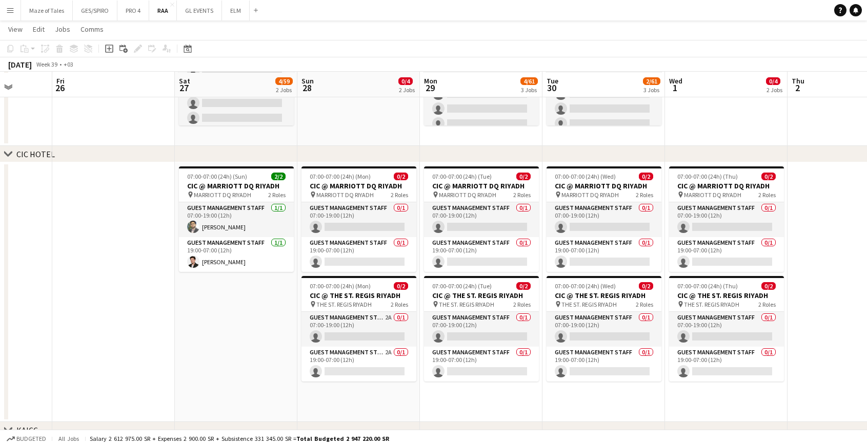
scroll to position [148, 0]
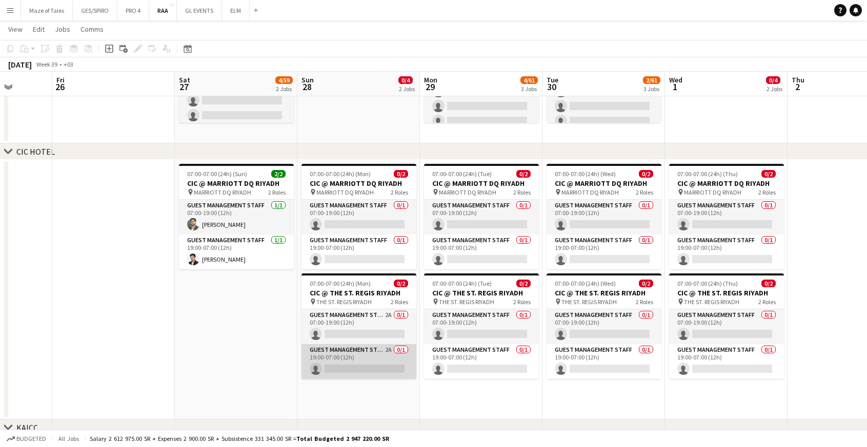
click at [370, 365] on app-card-role "Guest Management Staff 2A 0/1 19:00-07:00 (12h) single-neutral-actions" at bounding box center [358, 361] width 115 height 35
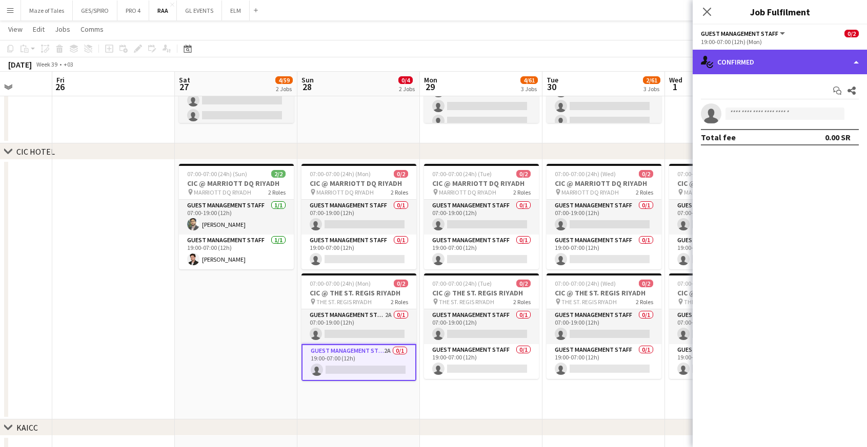
click at [810, 65] on div "single-neutral-actions-check-2 Confirmed" at bounding box center [779, 62] width 174 height 25
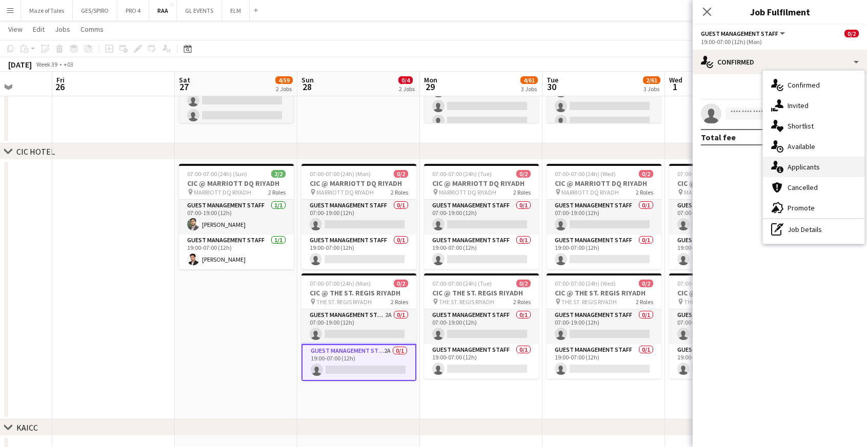
click at [818, 161] on div "single-neutral-actions-information Applicants" at bounding box center [813, 167] width 101 height 21
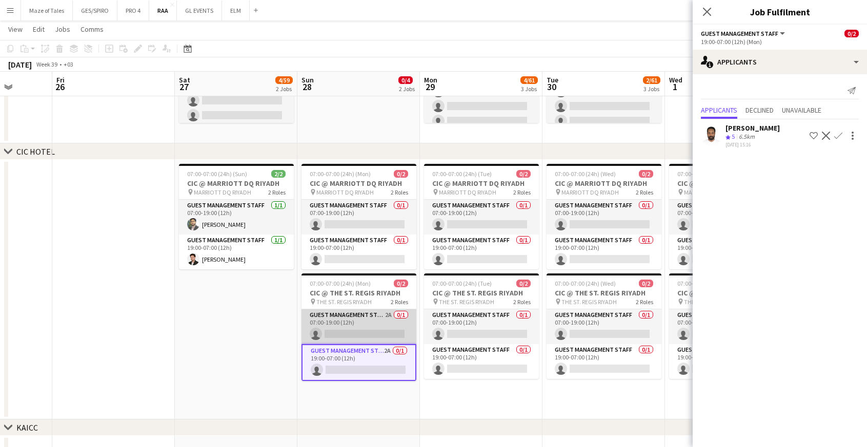
click at [381, 324] on app-card-role "Guest Management Staff 2A 0/1 07:00-19:00 (12h) single-neutral-actions" at bounding box center [358, 327] width 115 height 35
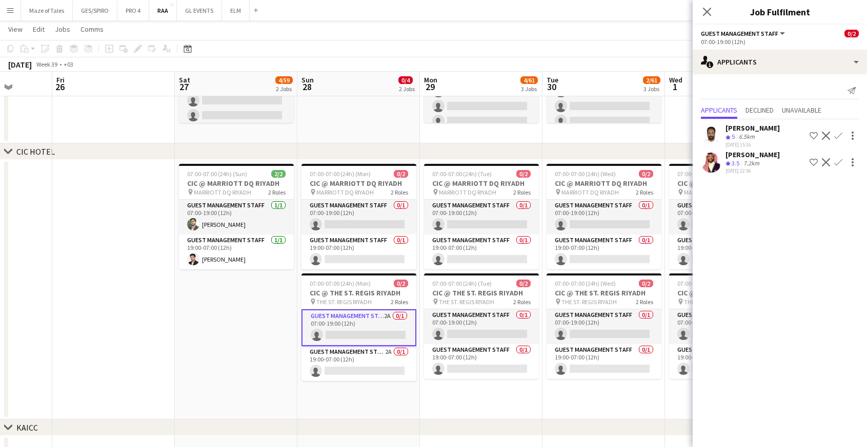
click at [837, 160] on app-icon "Confirm" at bounding box center [838, 162] width 8 height 8
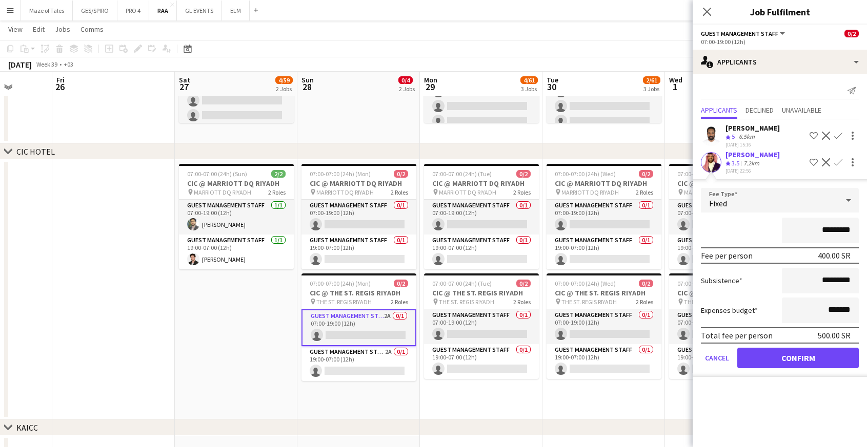
click at [825, 353] on button "Confirm" at bounding box center [797, 358] width 121 height 21
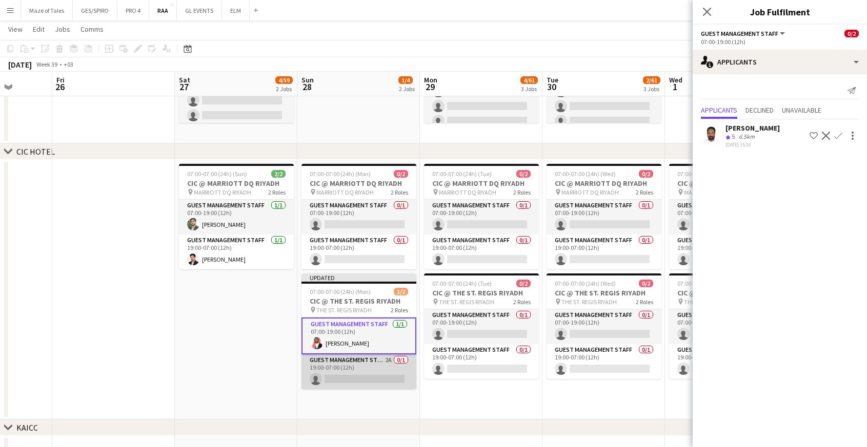
click at [355, 384] on app-card-role "Guest Management Staff 2A 0/1 19:00-07:00 (12h) single-neutral-actions" at bounding box center [358, 372] width 115 height 35
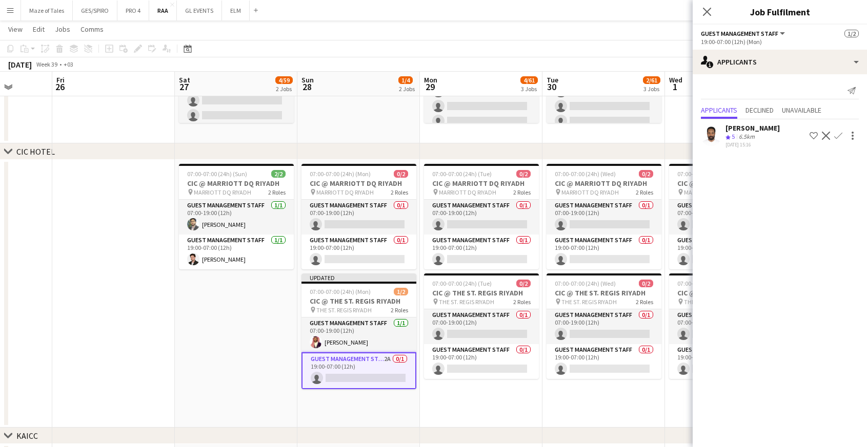
click at [837, 136] on app-icon "Confirm" at bounding box center [838, 136] width 8 height 8
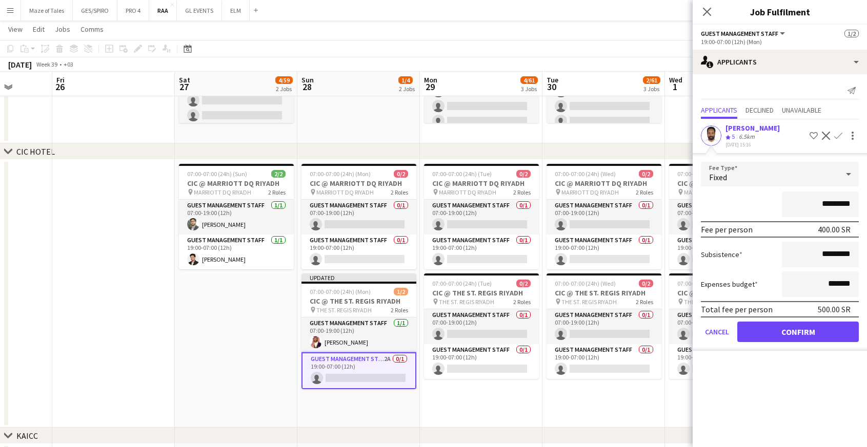
click at [812, 331] on button "Confirm" at bounding box center [797, 332] width 121 height 21
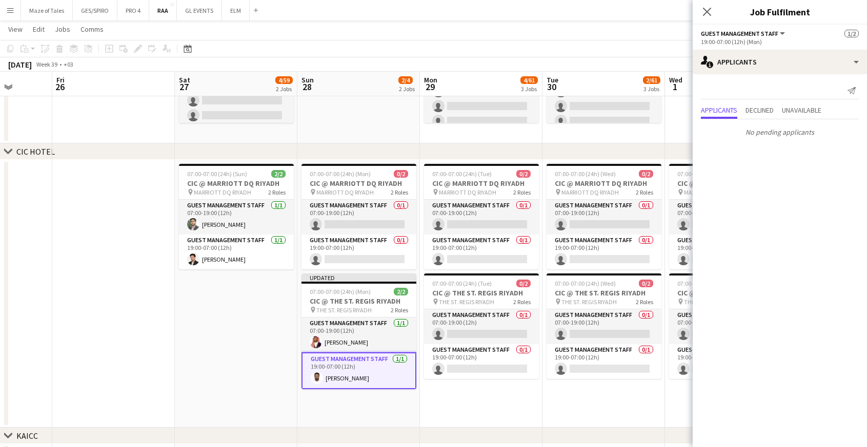
click at [541, 417] on app-date-cell "07:00-07:00 (24h) (Tue) 0/2 CIC @ MARRIOTT DQ RIYADH pin MARRIOTT DQ RIYADH 2 R…" at bounding box center [481, 294] width 122 height 268
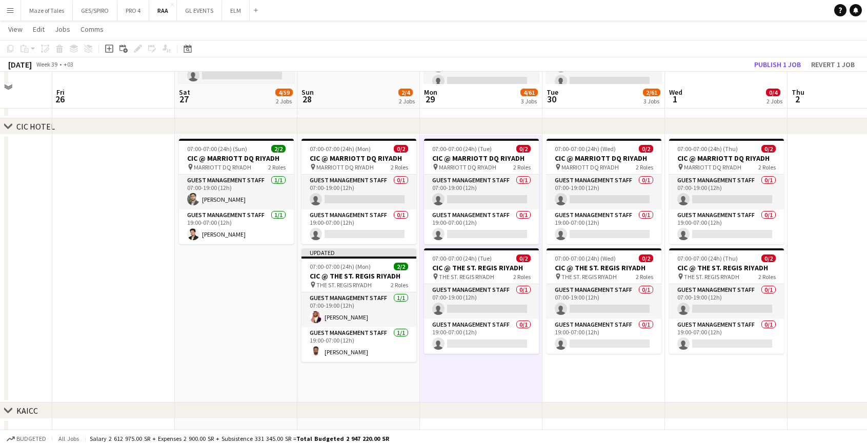
scroll to position [185, 0]
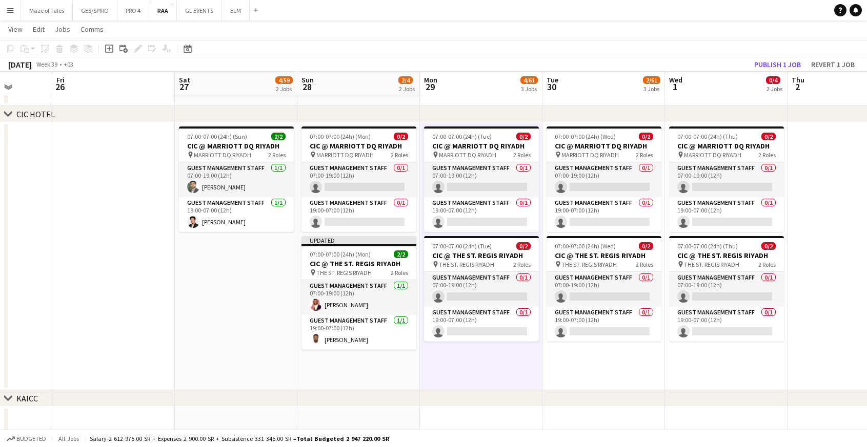
click at [795, 236] on app-date-cell at bounding box center [848, 256] width 122 height 268
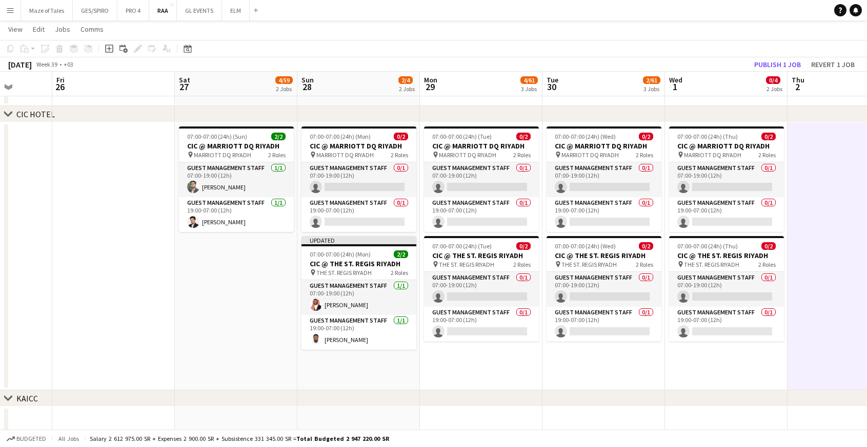
click at [710, 358] on app-date-cell "07:00-07:00 (24h) (Thu) 0/2 CIC @ MARRIOTT DQ RIYADH pin MARRIOTT DQ RIYADH 2 R…" at bounding box center [726, 256] width 122 height 268
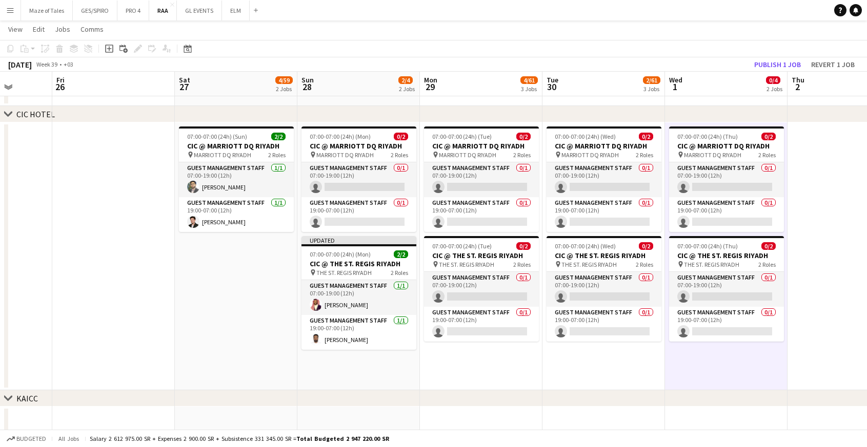
click at [622, 375] on app-date-cell "07:00-07:00 (24h) (Wed) 0/2 CIC @ MARRIOTT DQ RIYADH pin MARRIOTT DQ RIYADH 2 R…" at bounding box center [603, 256] width 122 height 268
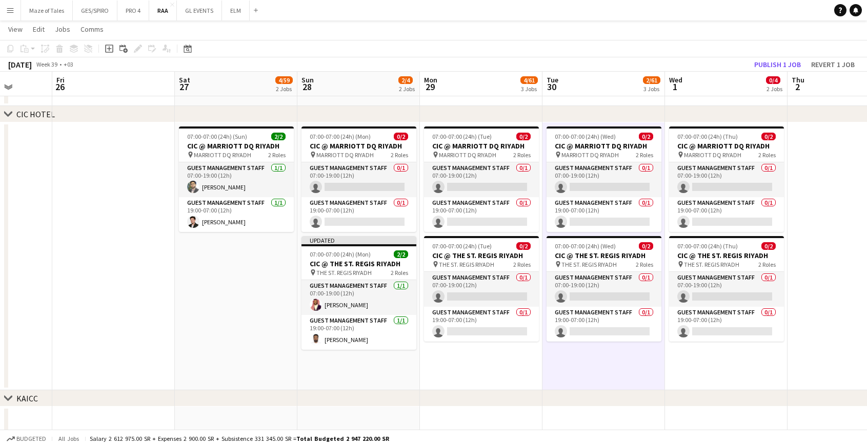
click at [498, 372] on app-date-cell "07:00-07:00 (24h) (Tue) 0/2 CIC @ MARRIOTT DQ RIYADH pin MARRIOTT DQ RIYADH 2 R…" at bounding box center [481, 256] width 122 height 268
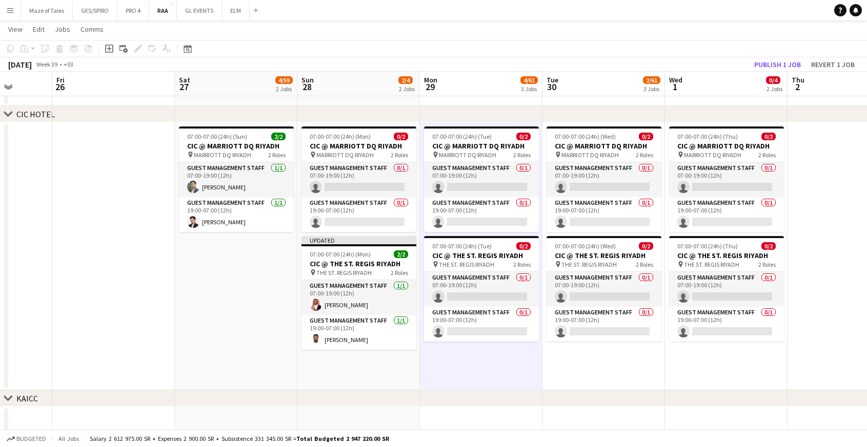
click at [344, 384] on app-date-cell "07:00-07:00 (24h) (Mon) 0/2 CIC @ MARRIOTT DQ RIYADH pin MARRIOTT DQ RIYADH 2 R…" at bounding box center [358, 256] width 122 height 268
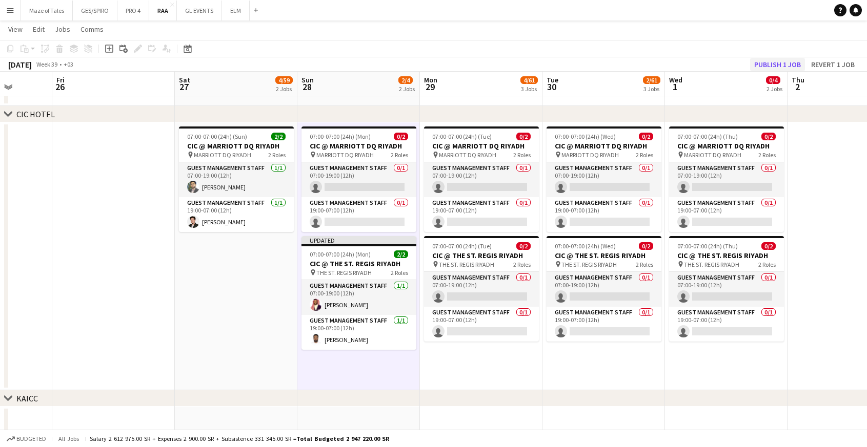
click at [784, 66] on button "Publish 1 job" at bounding box center [777, 64] width 55 height 13
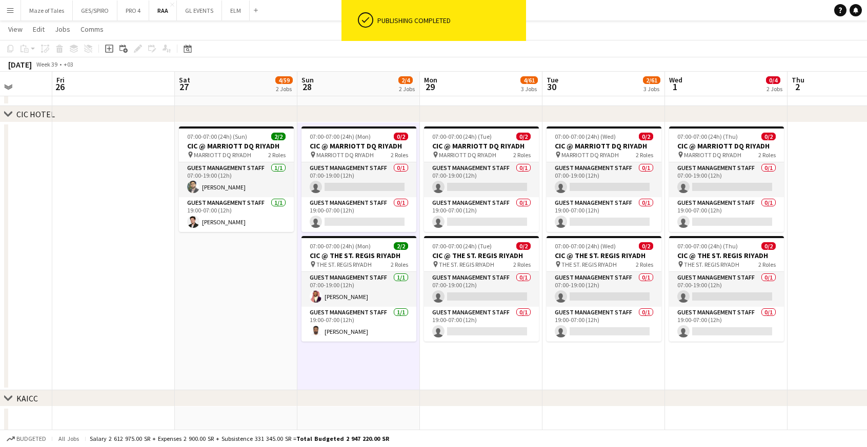
click at [460, 395] on div "chevron-right KAICC" at bounding box center [433, 399] width 867 height 16
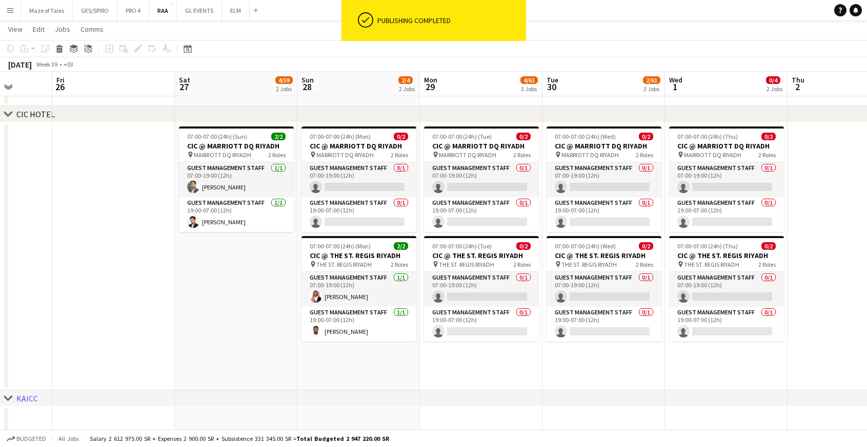
click at [494, 363] on app-date-cell "07:00-07:00 (24h) (Tue) 0/2 CIC @ MARRIOTT DQ RIYADH pin MARRIOTT DQ RIYADH 2 R…" at bounding box center [481, 256] width 122 height 268
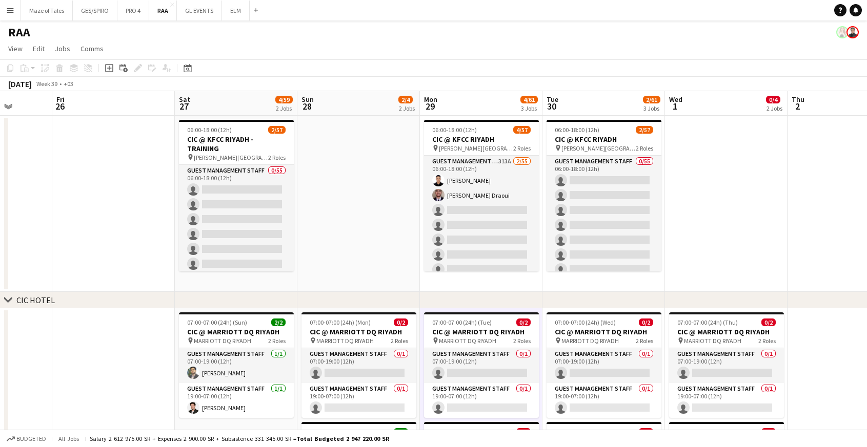
scroll to position [0, 0]
click at [362, 258] on app-date-cell at bounding box center [358, 204] width 122 height 176
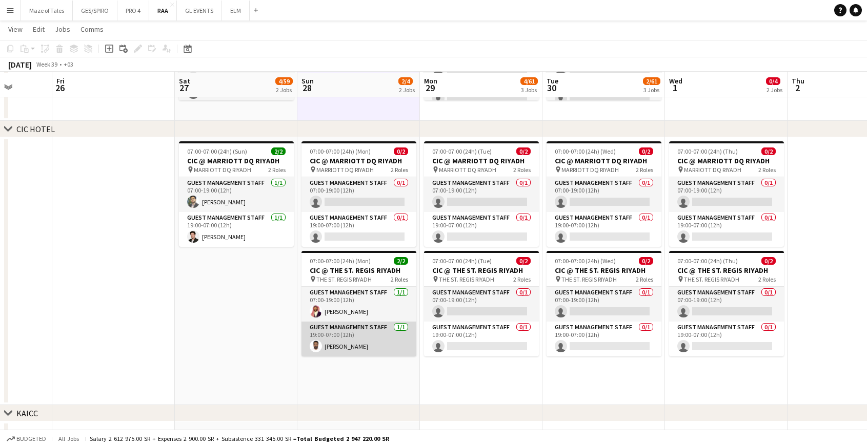
scroll to position [171, 0]
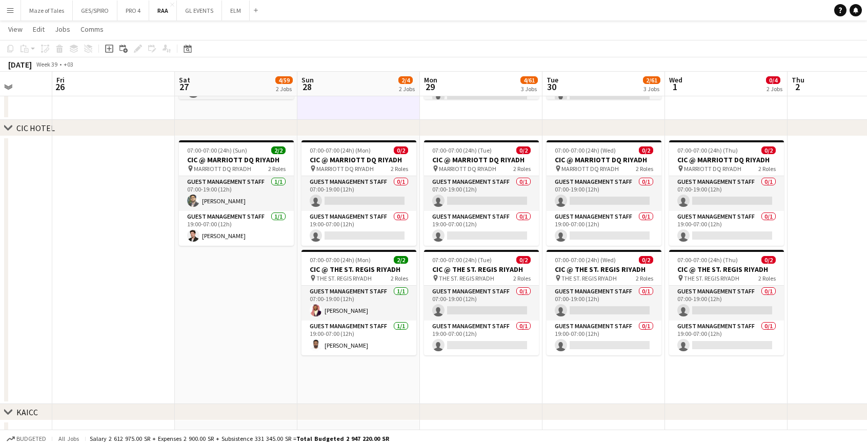
click at [369, 376] on app-date-cell "07:00-07:00 (24h) (Mon) 0/2 CIC @ MARRIOTT DQ RIYADH pin MARRIOTT DQ RIYADH 2 R…" at bounding box center [358, 270] width 122 height 268
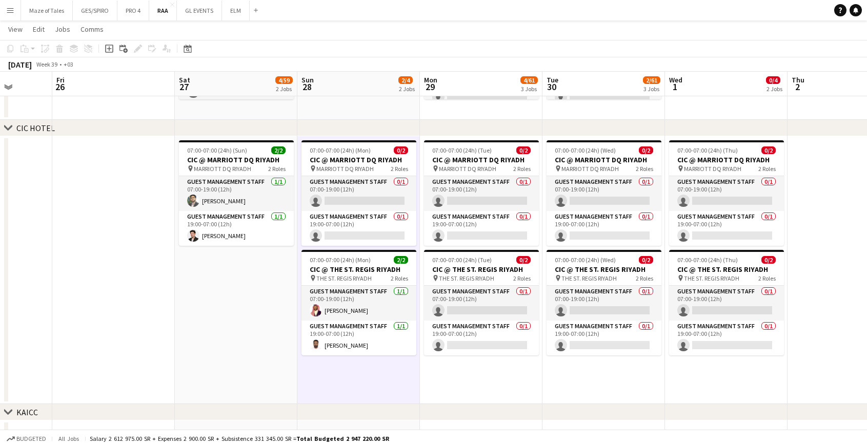
click at [465, 365] on app-date-cell "07:00-07:00 (24h) (Tue) 0/2 CIC @ MARRIOTT DQ RIYADH pin MARRIOTT DQ RIYADH 2 R…" at bounding box center [481, 270] width 122 height 268
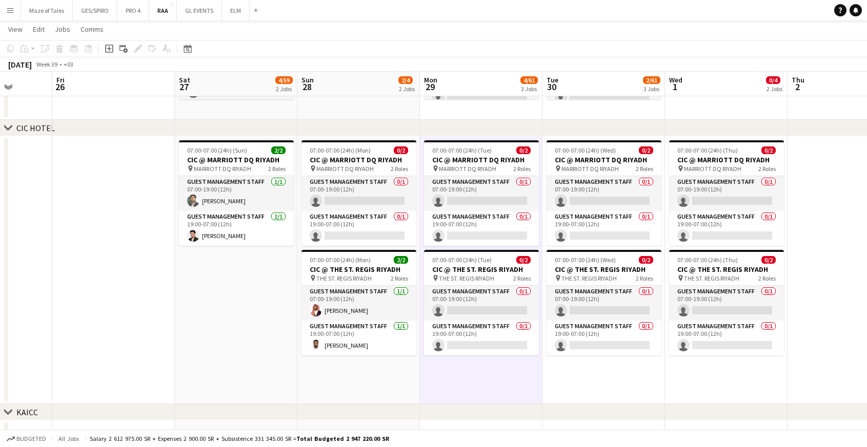
click at [593, 374] on app-date-cell "07:00-07:00 (24h) (Wed) 0/2 CIC @ MARRIOTT DQ RIYADH pin MARRIOTT DQ RIYADH 2 R…" at bounding box center [603, 270] width 122 height 268
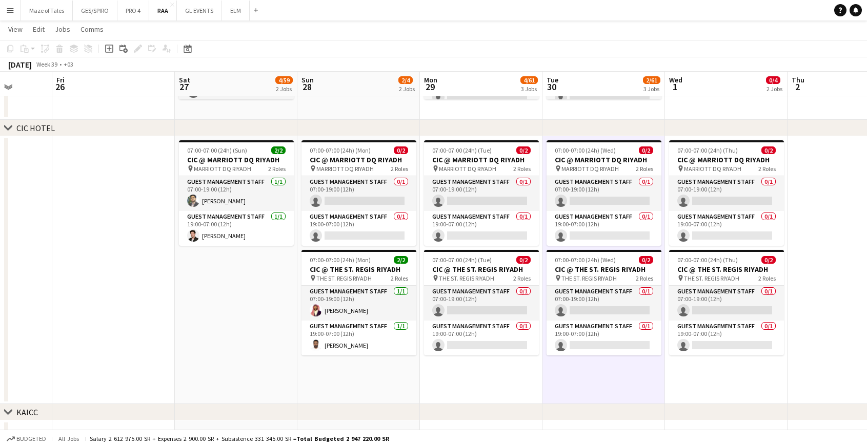
click at [717, 374] on app-date-cell "07:00-07:00 (24h) (Thu) 0/2 CIC @ MARRIOTT DQ RIYADH pin MARRIOTT DQ RIYADH 2 R…" at bounding box center [726, 270] width 122 height 268
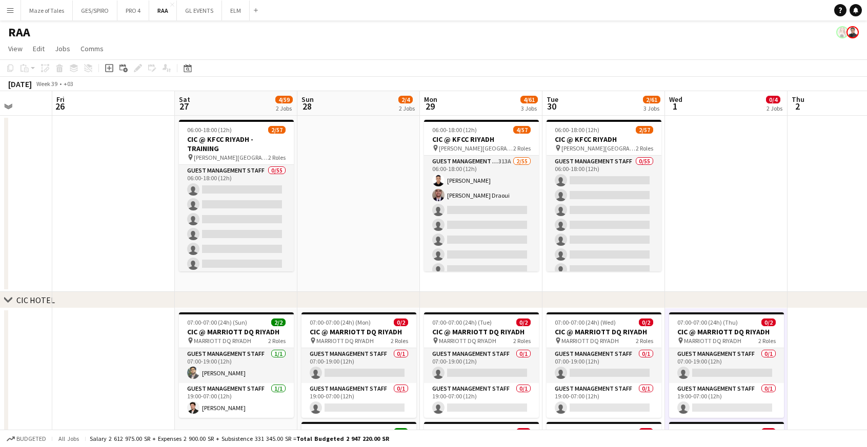
scroll to position [0, 0]
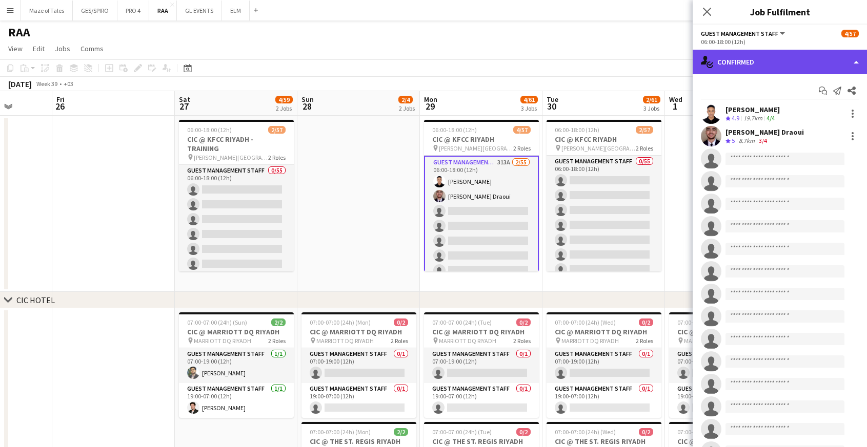
click at [807, 55] on div "single-neutral-actions-check-2 Confirmed" at bounding box center [779, 62] width 174 height 25
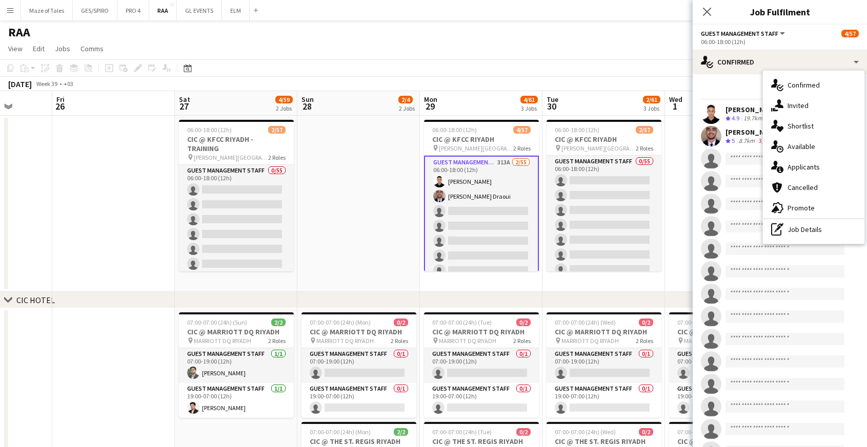
click at [371, 250] on app-date-cell at bounding box center [358, 204] width 122 height 176
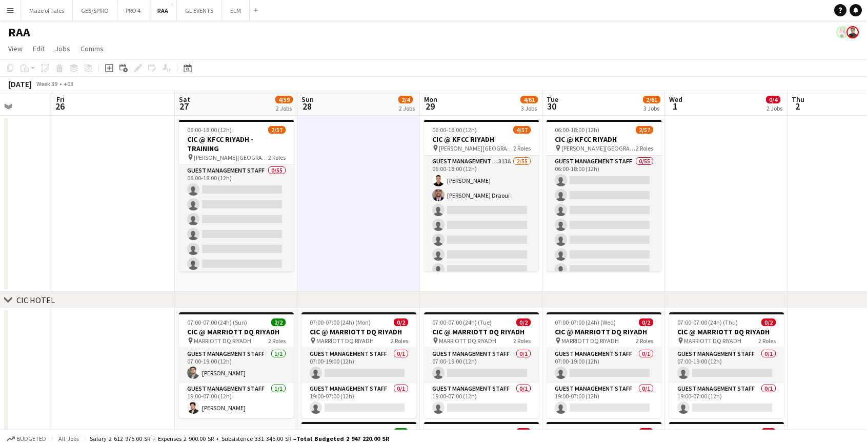
click at [508, 287] on app-date-cell "06:00-18:00 (12h) 4/57 CIC @ KFCC RIYADH pin King Fahad Cultural Center 2 Roles…" at bounding box center [481, 204] width 122 height 176
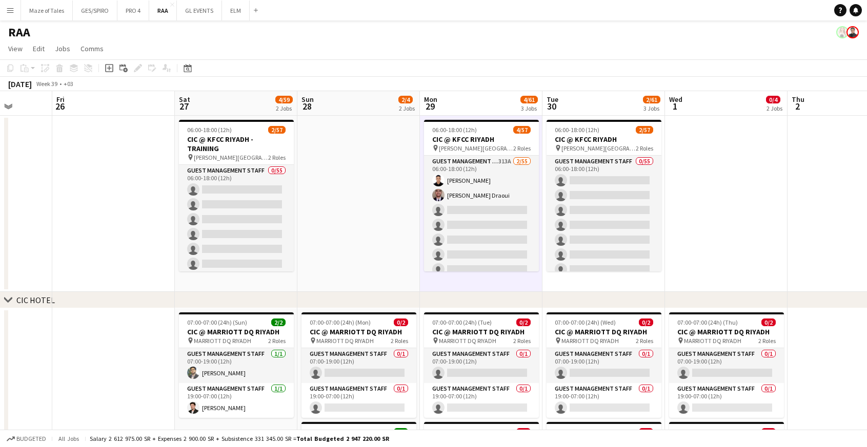
click at [593, 279] on app-date-cell "06:00-18:00 (12h) 2/57 CIC @ KFCC RIYADH pin King Fahad Cultural Center 2 Roles…" at bounding box center [603, 204] width 122 height 176
click at [522, 279] on app-date-cell "06:00-18:00 (12h) 4/57 CIC @ KFCC RIYADH pin King Fahad Cultural Center 2 Roles…" at bounding box center [481, 204] width 122 height 176
click at [380, 255] on app-date-cell at bounding box center [358, 204] width 122 height 176
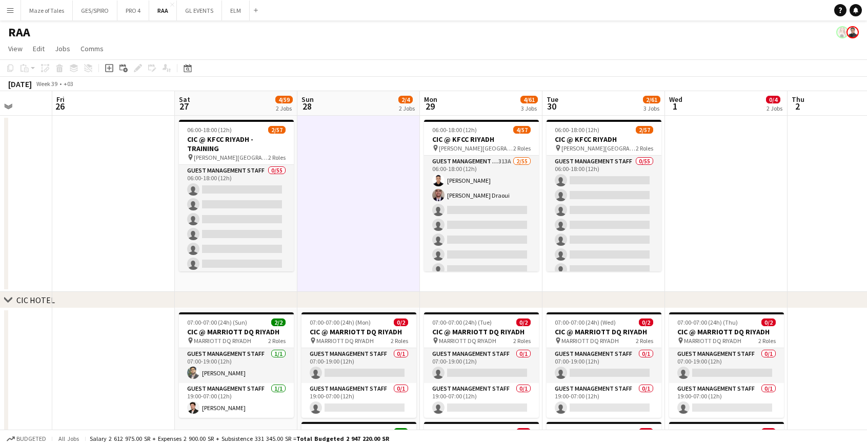
click at [253, 282] on app-date-cell "06:00-18:00 (12h) 2/57 CIC @ KFCC RIYADH - TRAINING pin King Fahad Cultural Cen…" at bounding box center [236, 204] width 122 height 176
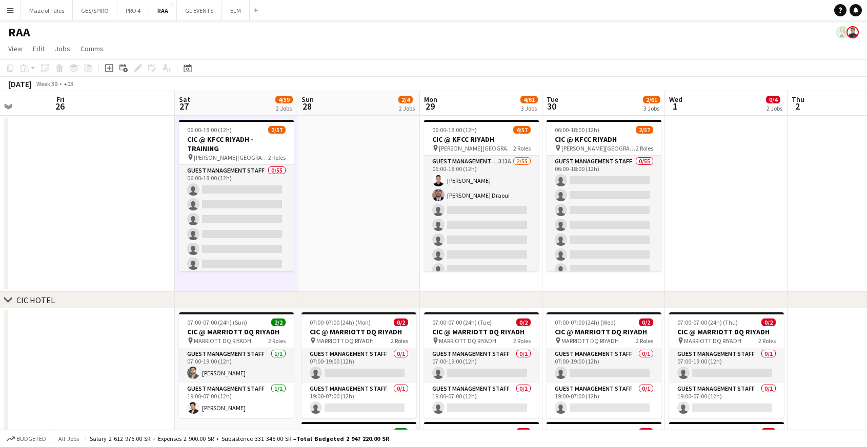
click at [343, 256] on app-date-cell at bounding box center [358, 204] width 122 height 176
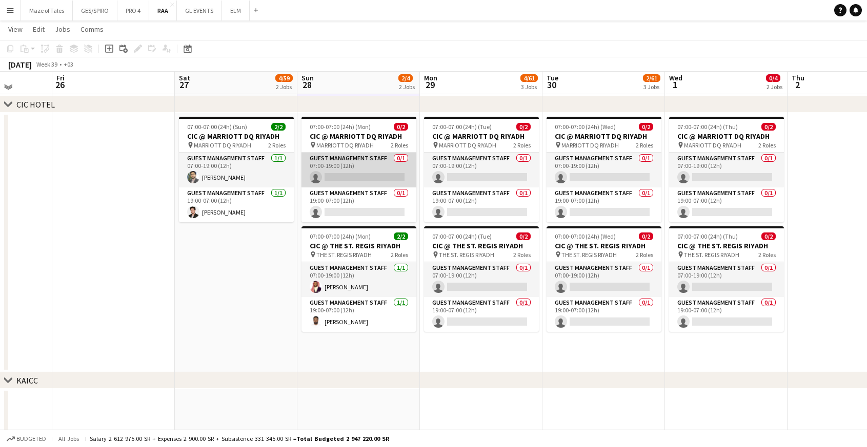
scroll to position [195, 0]
